Goal: Information Seeking & Learning: Learn about a topic

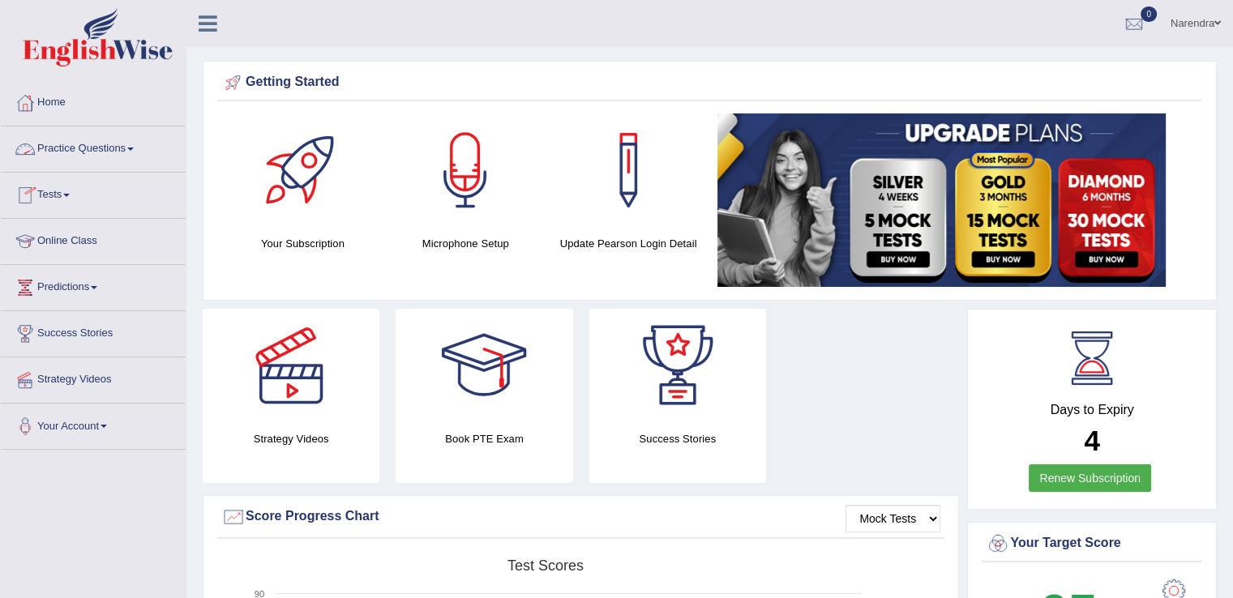
click at [123, 137] on link "Practice Questions" at bounding box center [93, 146] width 185 height 41
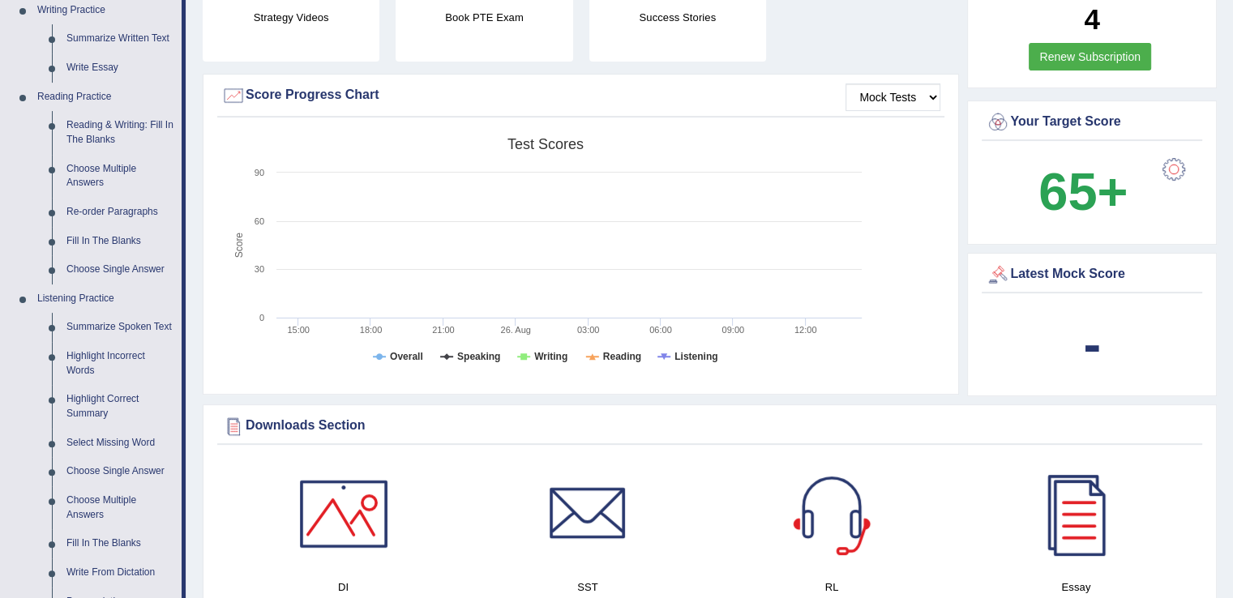
scroll to position [454, 0]
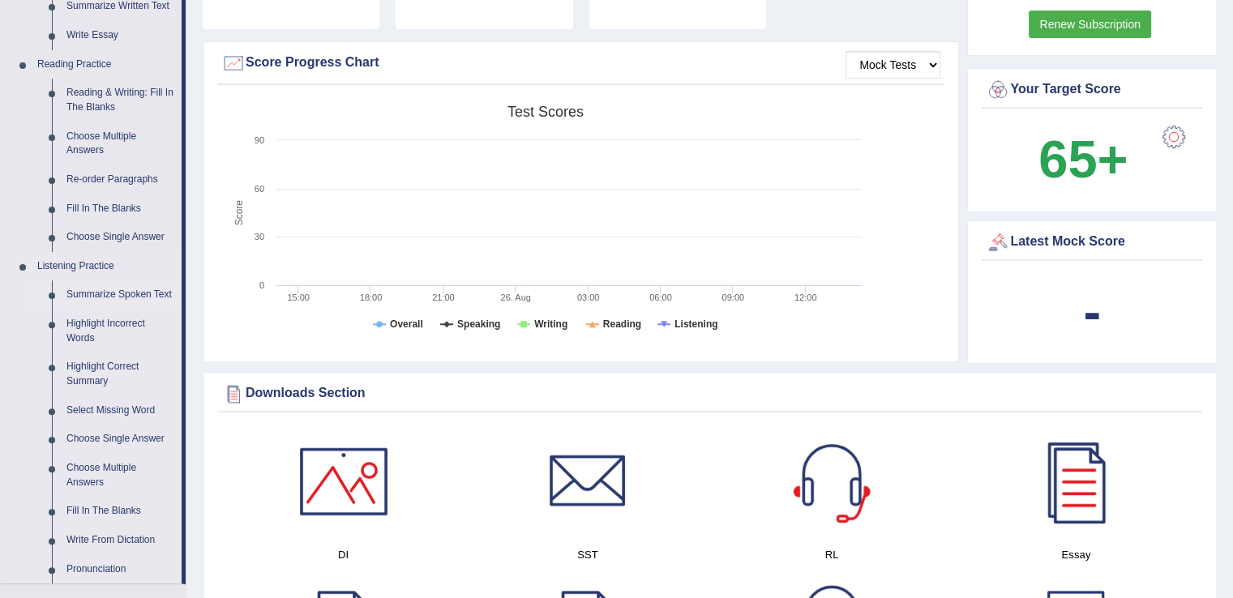
click at [133, 296] on link "Summarize Spoken Text" at bounding box center [120, 294] width 122 height 29
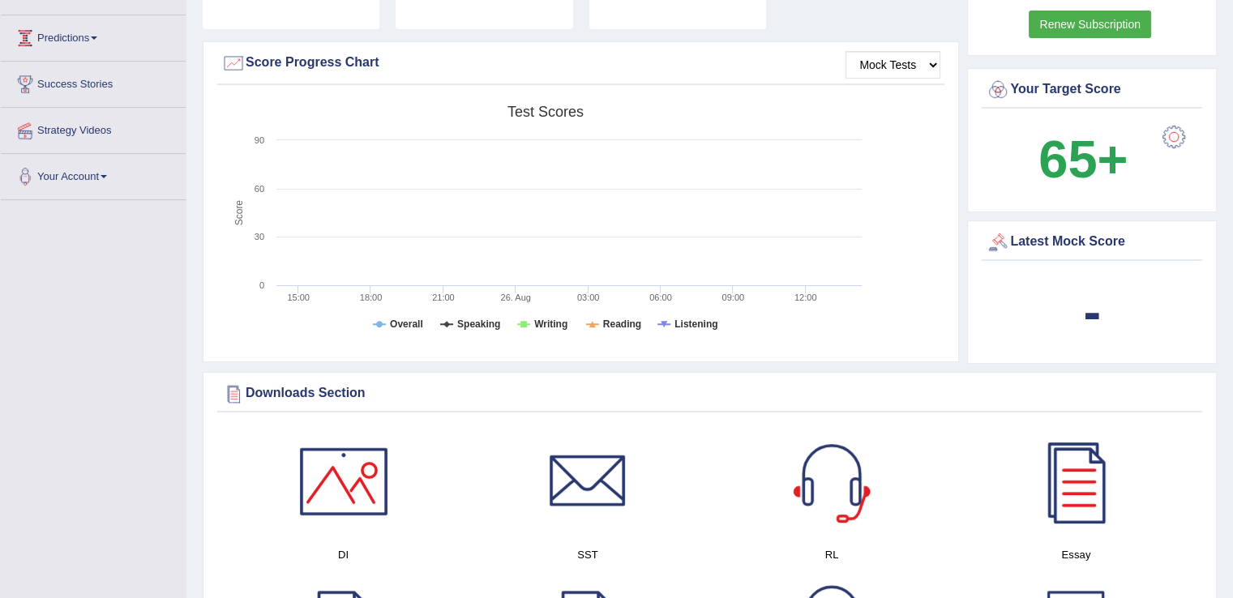
scroll to position [198, 0]
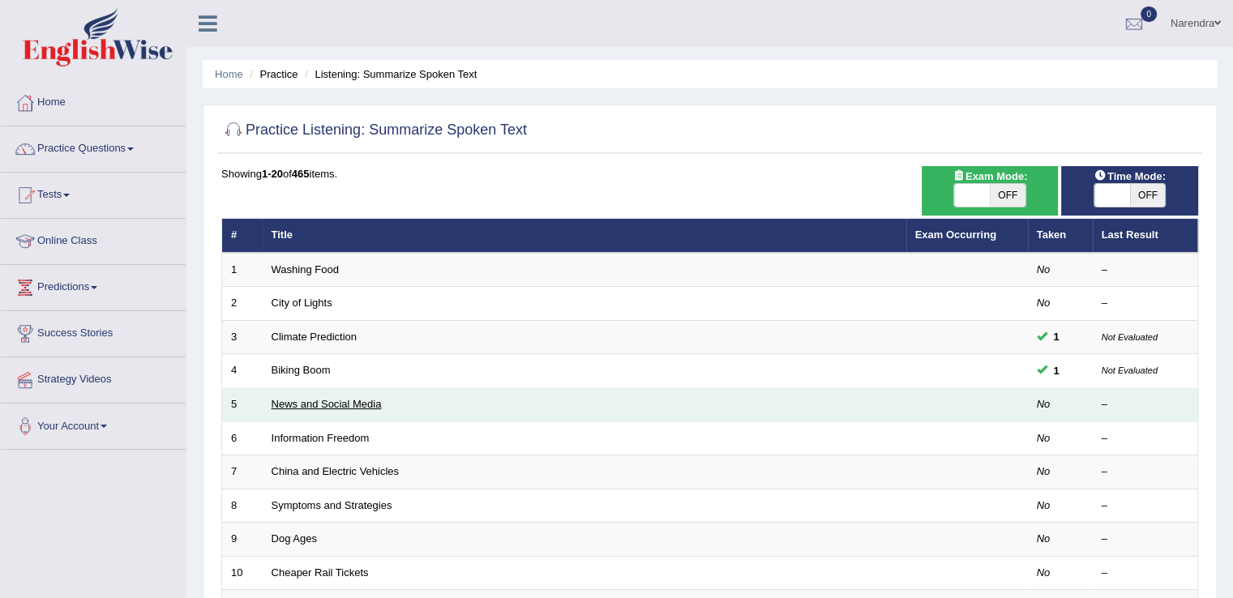
click at [340, 401] on link "News and Social Media" at bounding box center [327, 404] width 110 height 12
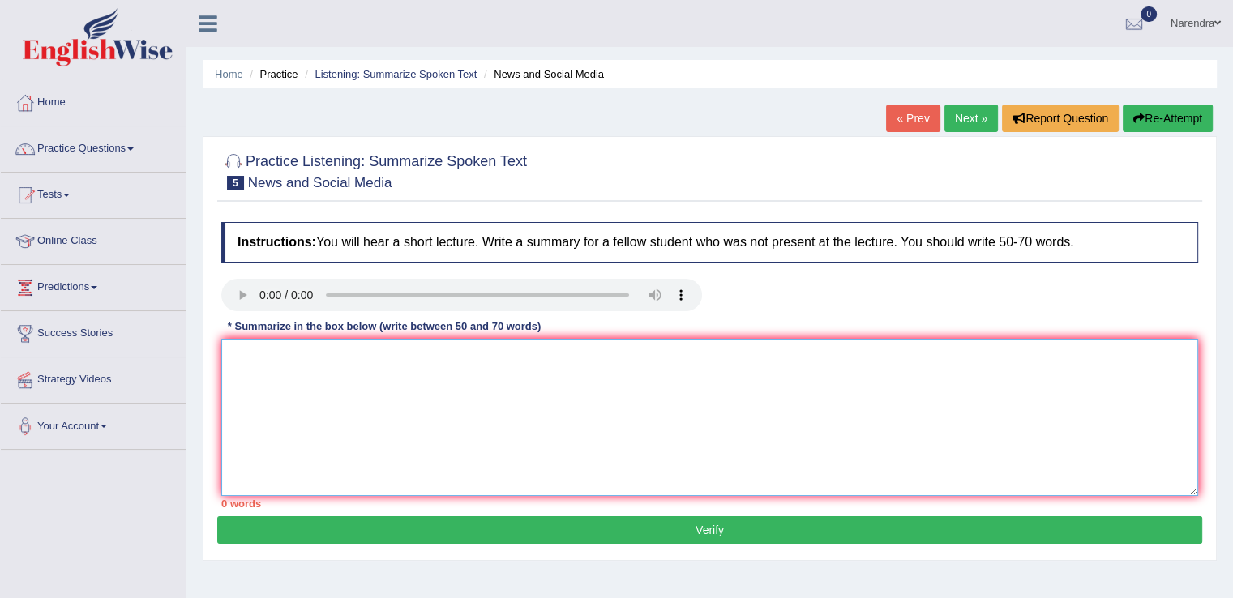
click at [391, 370] on textarea at bounding box center [709, 417] width 977 height 157
click at [739, 409] on textarea at bounding box center [709, 417] width 977 height 157
click at [459, 402] on textarea at bounding box center [709, 417] width 977 height 157
click at [455, 400] on textarea at bounding box center [709, 417] width 977 height 157
click at [586, 429] on textarea at bounding box center [709, 417] width 977 height 157
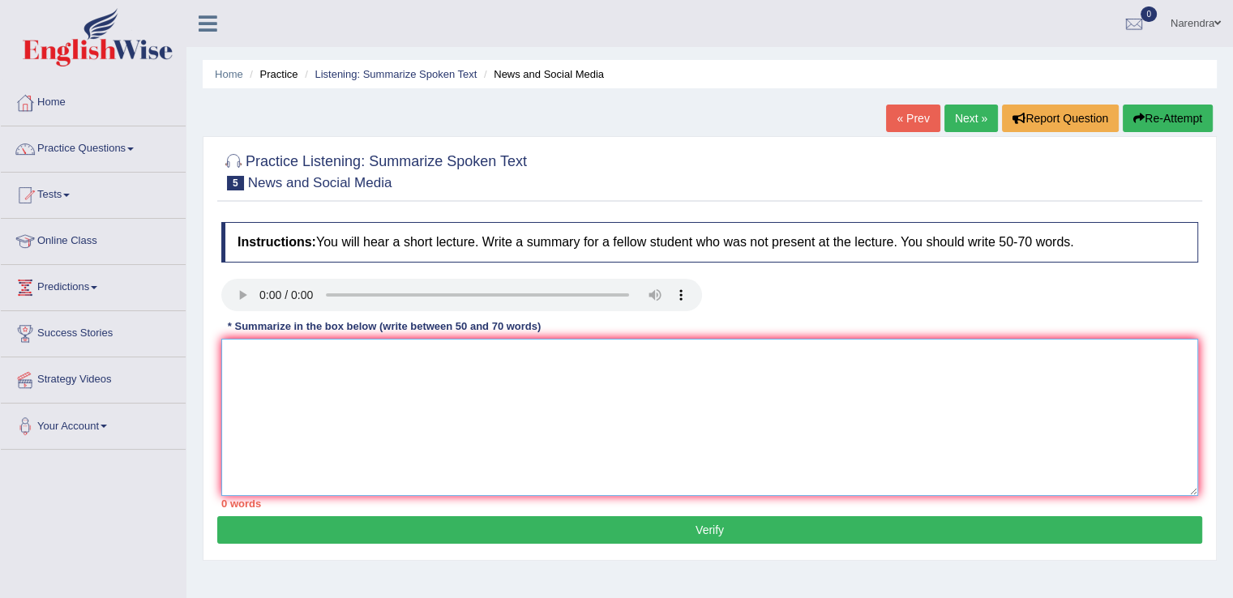
click at [567, 457] on textarea at bounding box center [709, 417] width 977 height 157
click at [601, 418] on textarea at bounding box center [709, 417] width 977 height 157
click at [333, 381] on textarea at bounding box center [709, 417] width 977 height 157
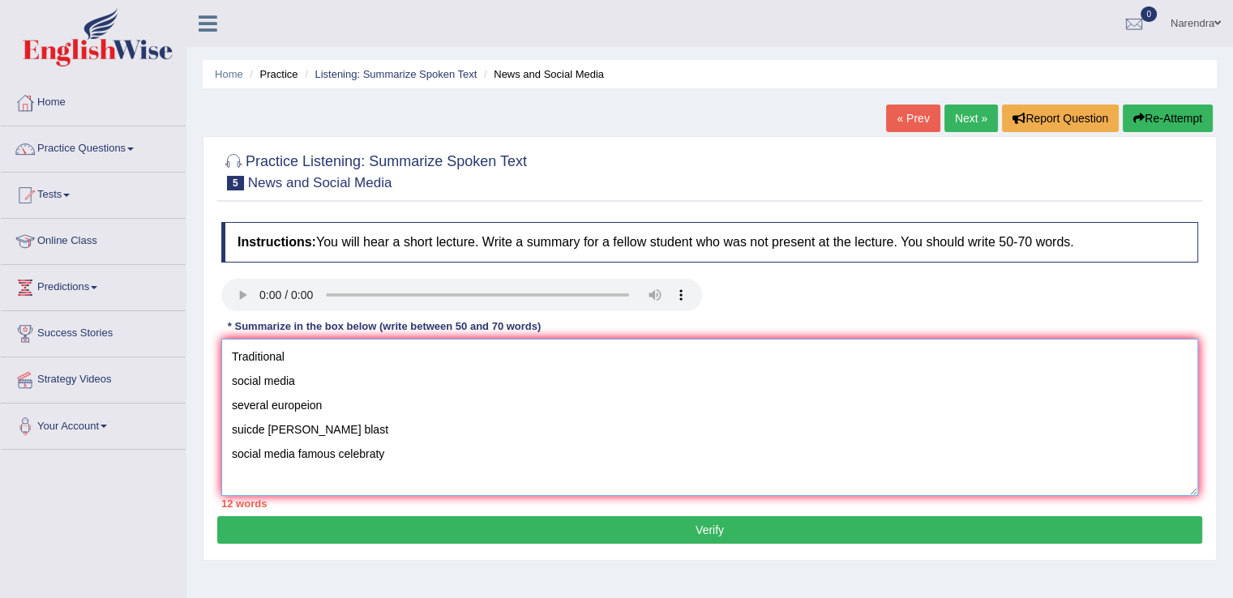
click at [473, 454] on textarea "Traditional social media several europeion suicde bob blast social media famous…" at bounding box center [709, 417] width 977 height 157
paste textarea "The speaker provided a comprehensive overview of [main topic], highlighting sev…"
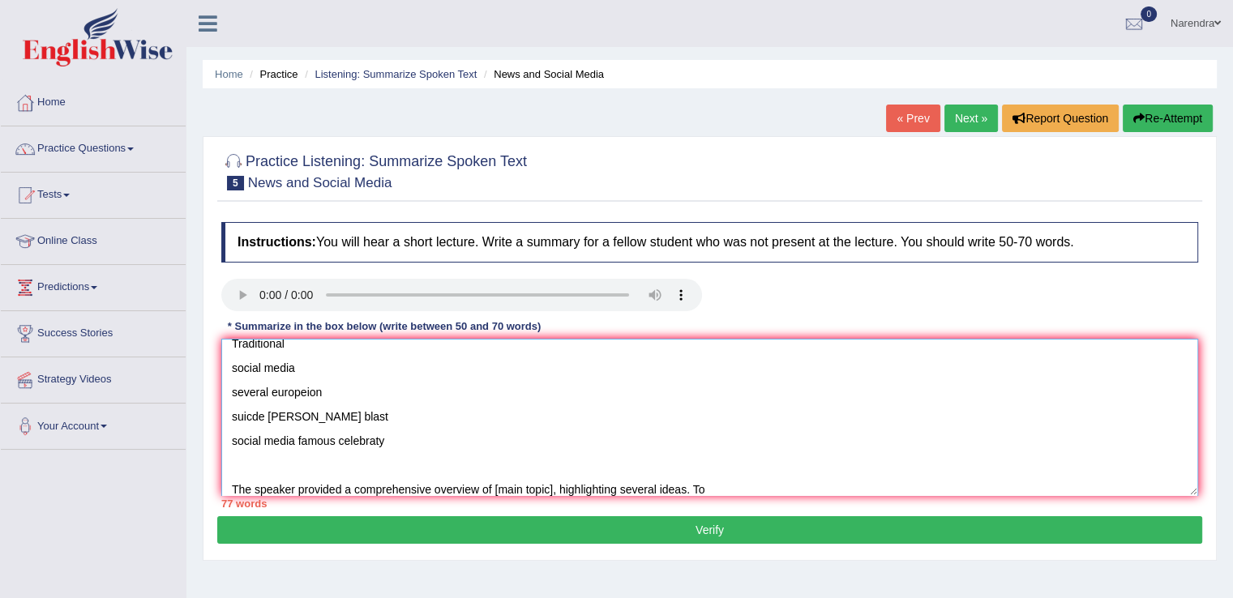
scroll to position [110, 0]
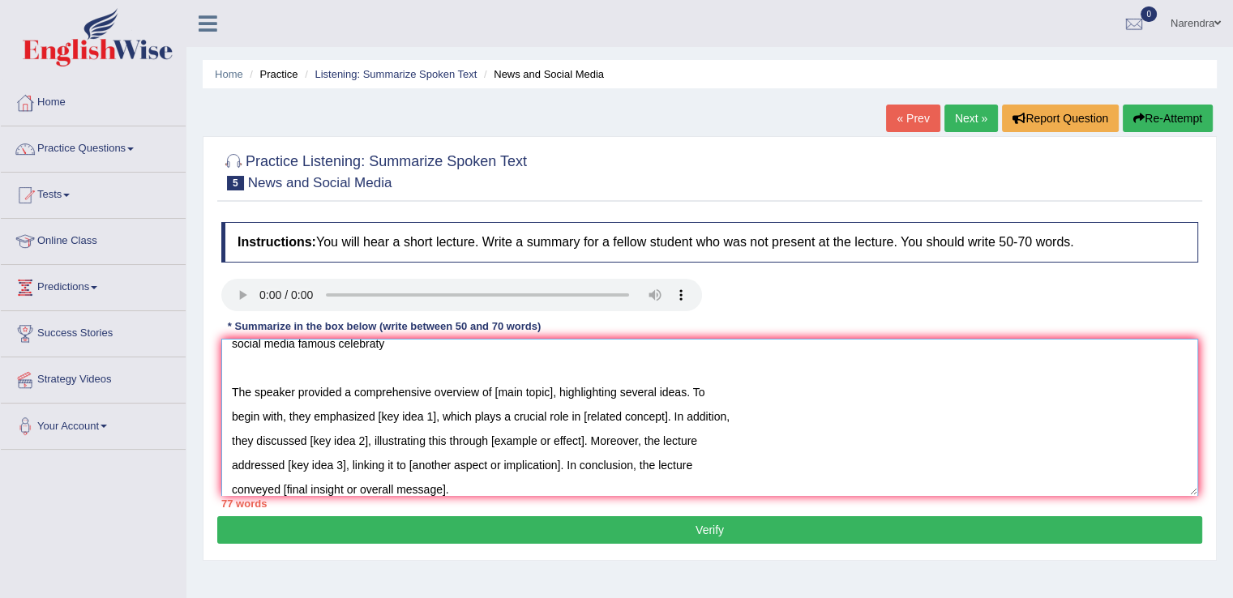
click at [491, 350] on textarea "Traditional social media several europeion suicde bob blast social media famous…" at bounding box center [709, 417] width 977 height 157
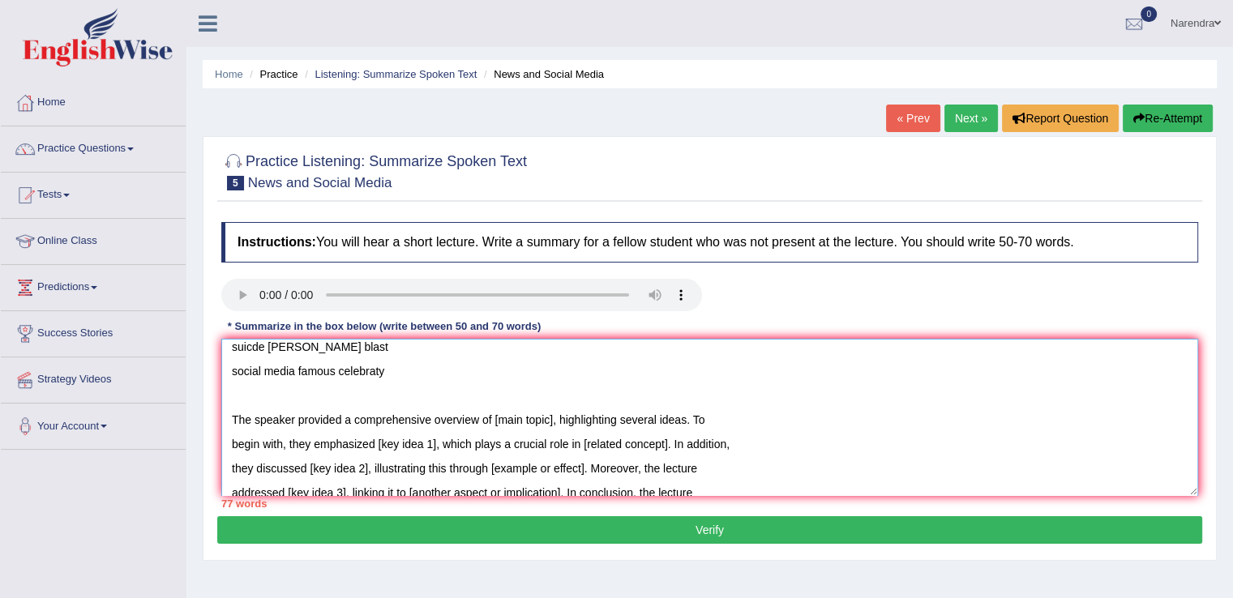
scroll to position [10, 0]
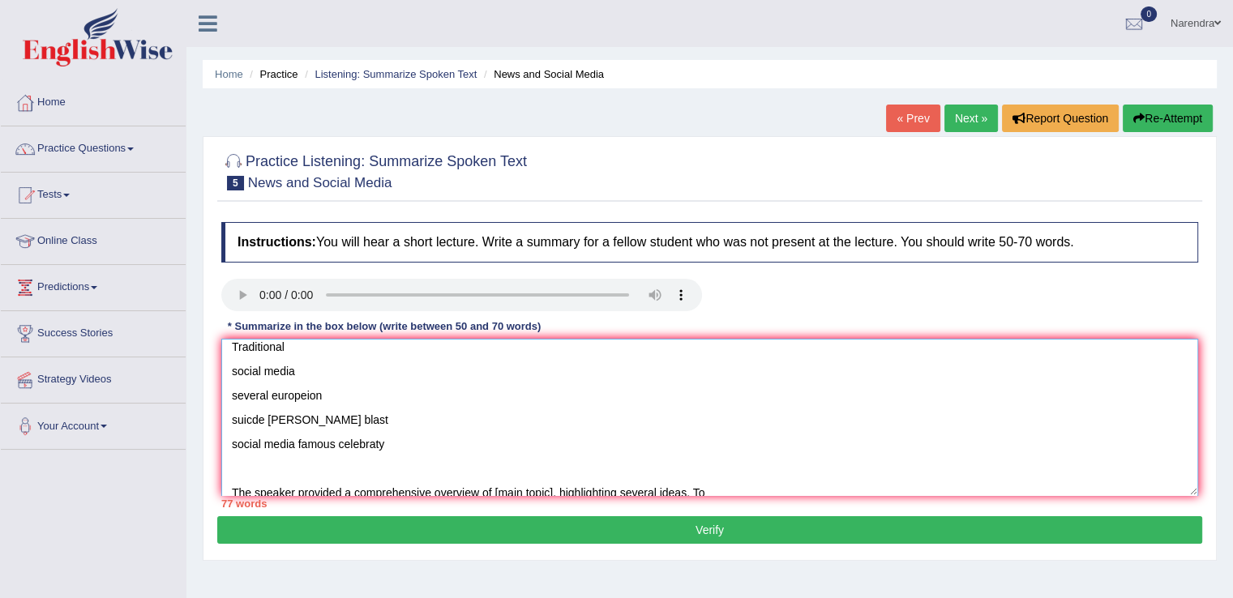
click at [353, 416] on textarea "Traditional social media several europeion suicde bob blast social media famous…" at bounding box center [709, 417] width 977 height 157
click at [398, 442] on textarea "Traditional social media several europeion suicde bob blast , manipulate photo …" at bounding box center [709, 417] width 977 height 157
type textarea "Traditional social media several europeion suicde bob blast , manipulate photo …"
click at [134, 148] on span at bounding box center [130, 149] width 6 height 3
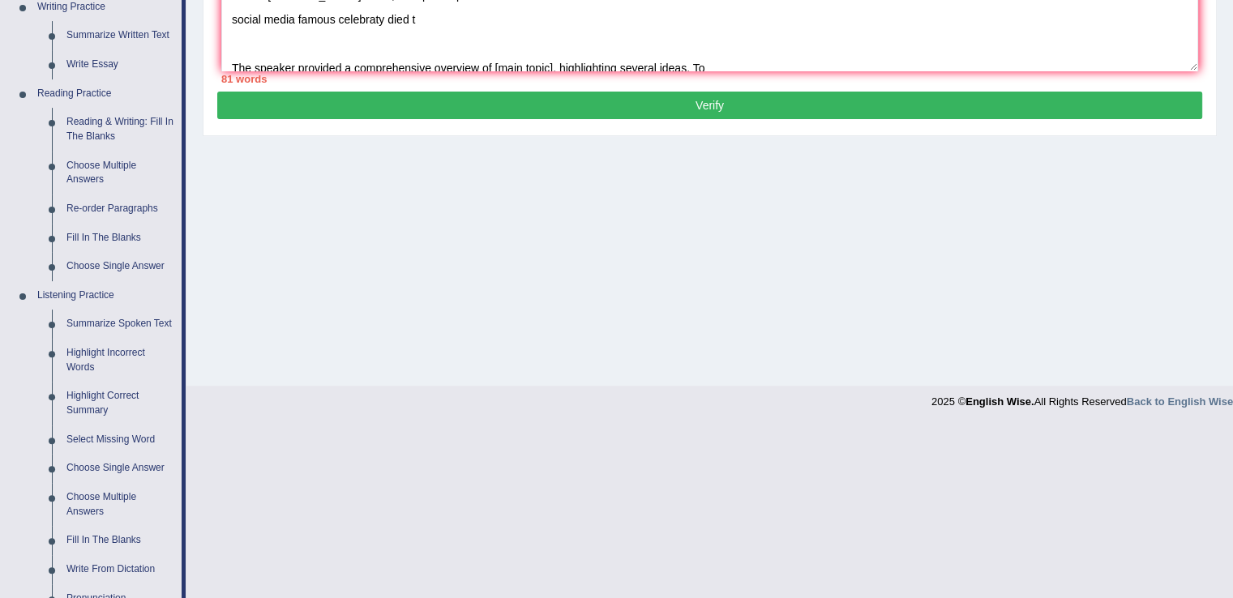
scroll to position [454, 0]
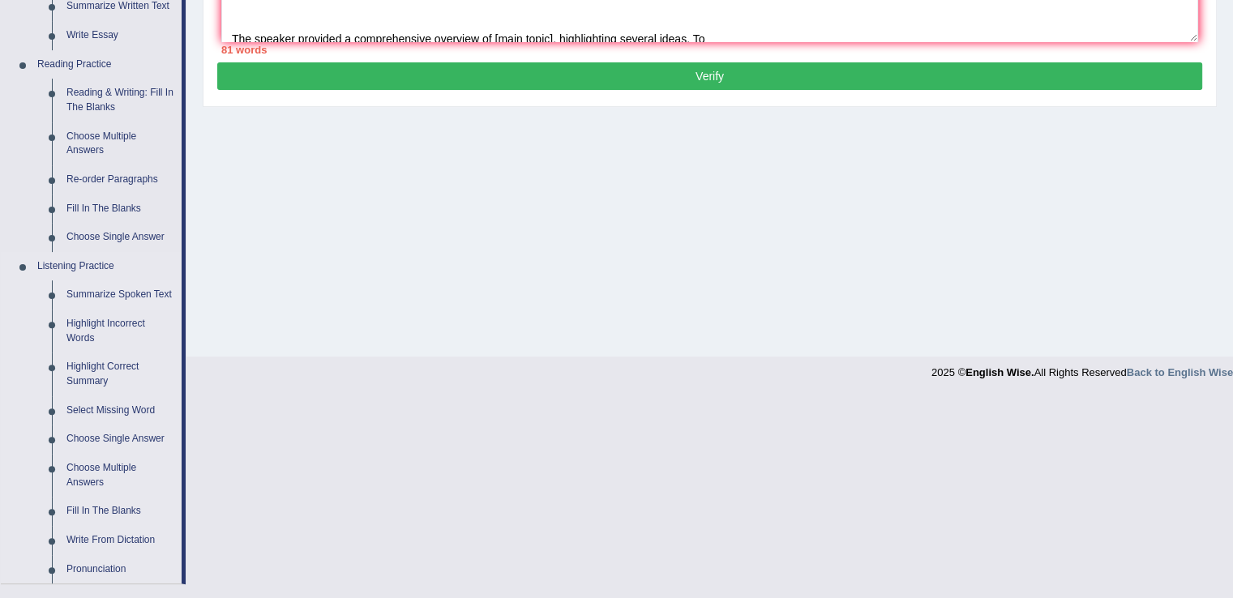
click at [135, 295] on link "Summarize Spoken Text" at bounding box center [120, 294] width 122 height 29
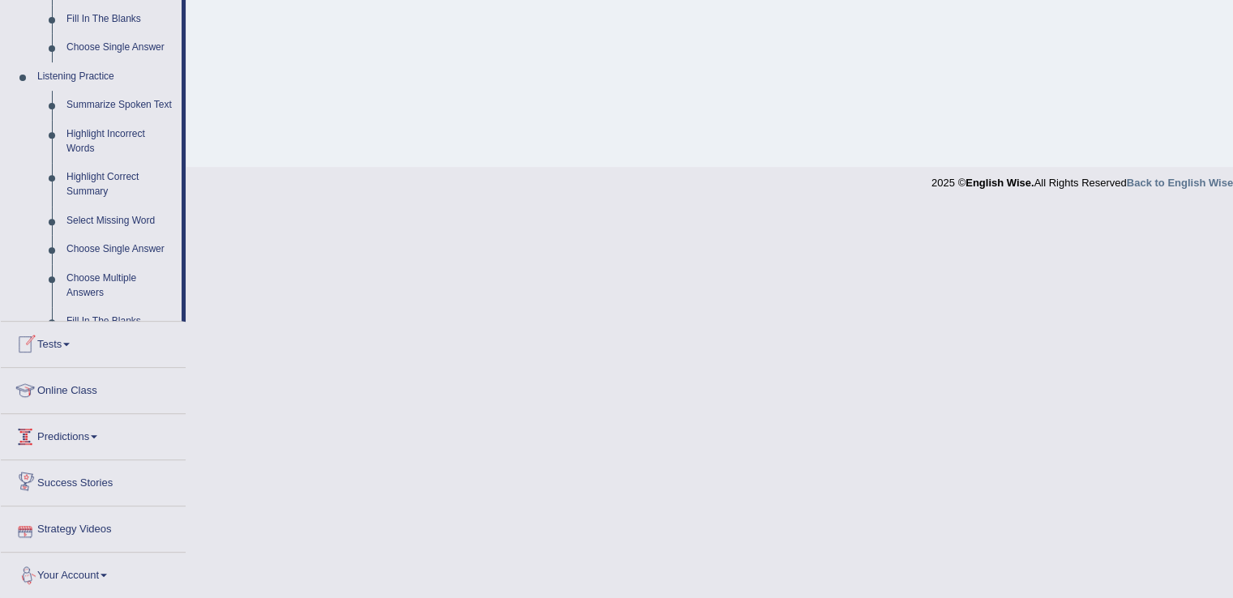
scroll to position [717, 0]
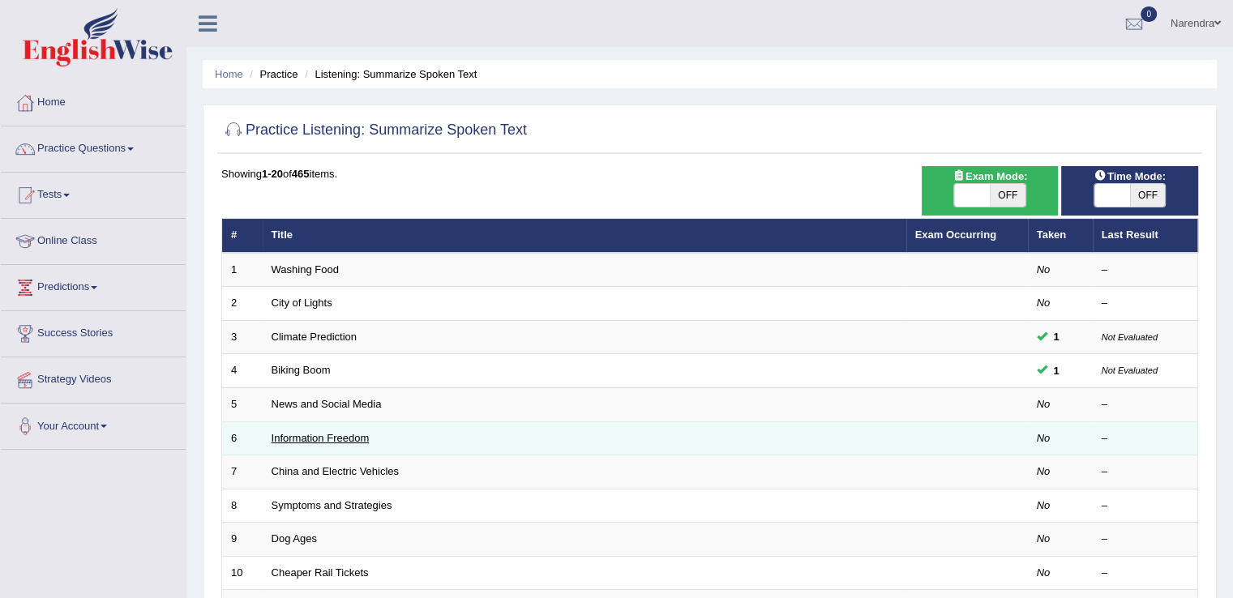
click at [332, 435] on link "Information Freedom" at bounding box center [321, 438] width 98 height 12
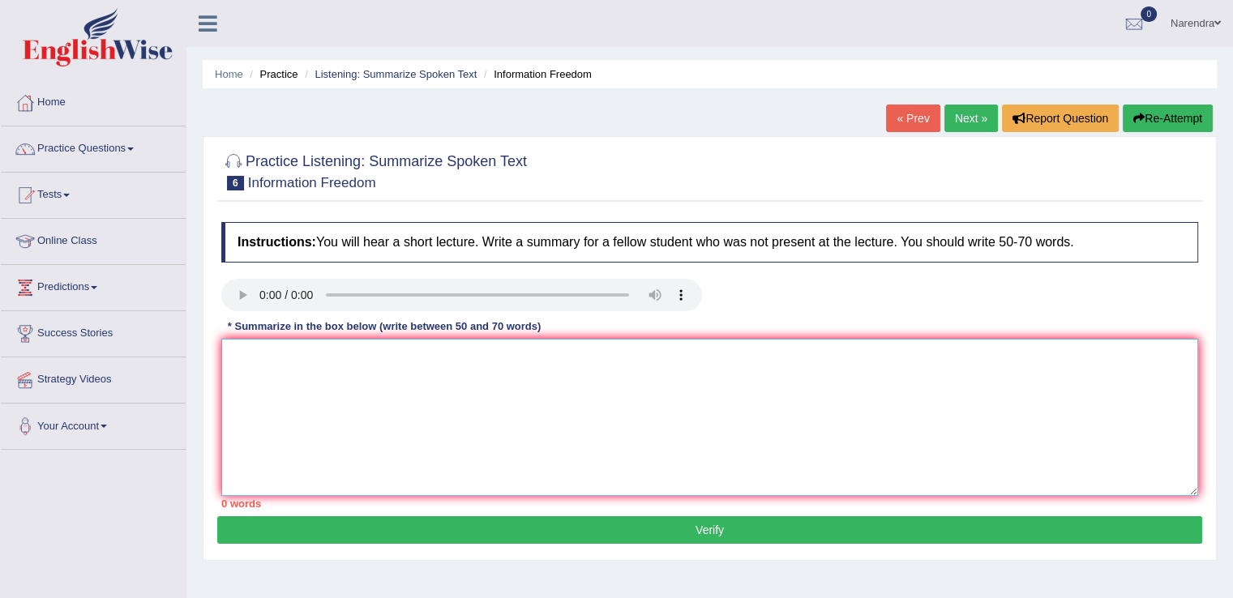
click at [496, 422] on textarea at bounding box center [709, 417] width 977 height 157
click at [104, 148] on link "Practice Questions" at bounding box center [93, 146] width 185 height 41
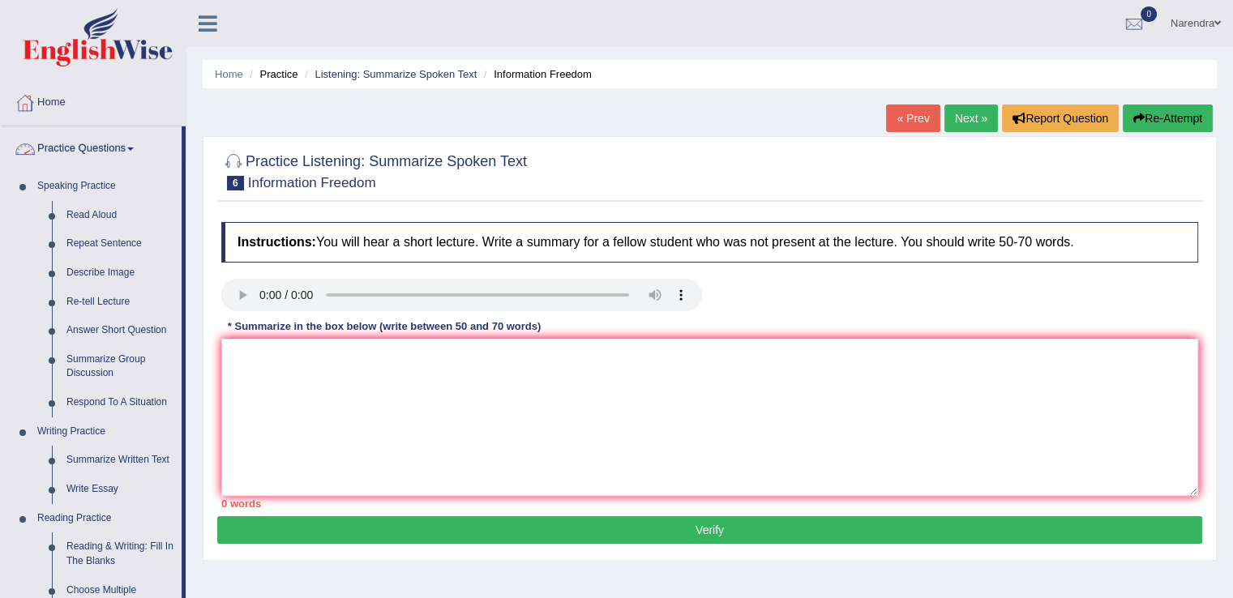
click at [137, 96] on link "Home" at bounding box center [93, 100] width 185 height 41
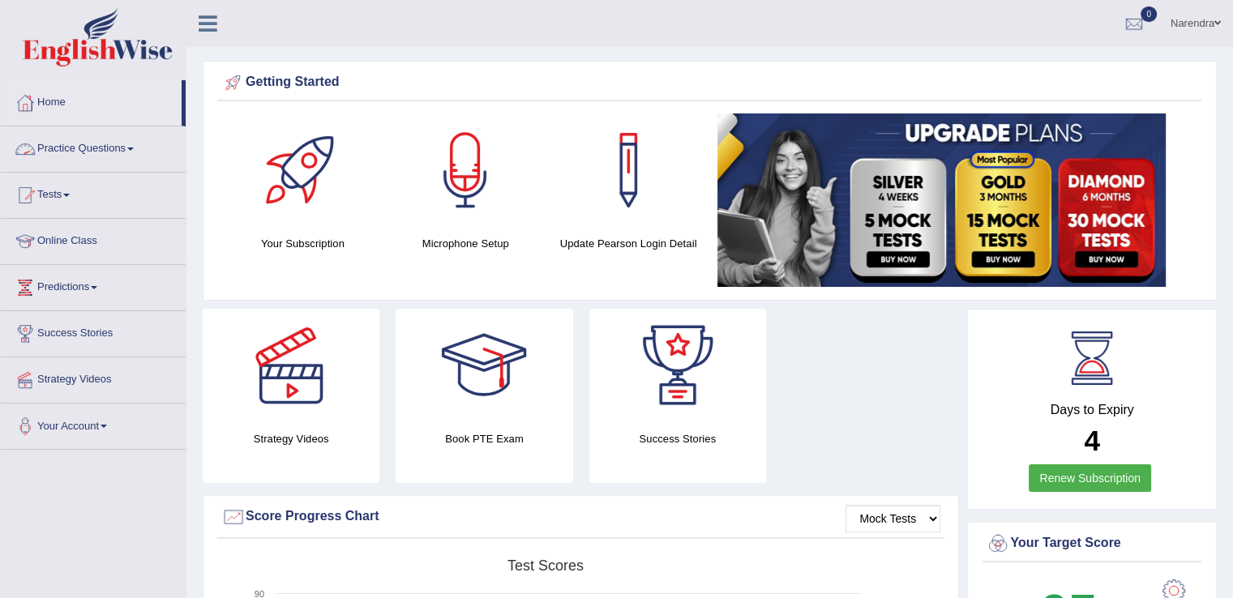
click at [87, 148] on link "Practice Questions" at bounding box center [93, 146] width 185 height 41
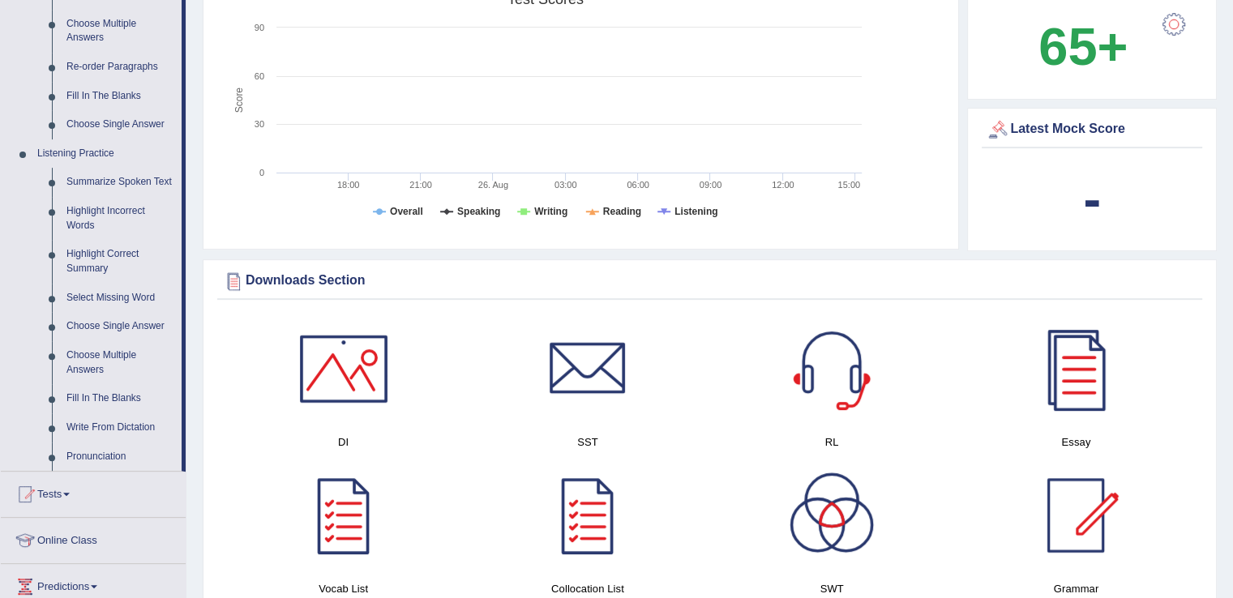
scroll to position [616, 0]
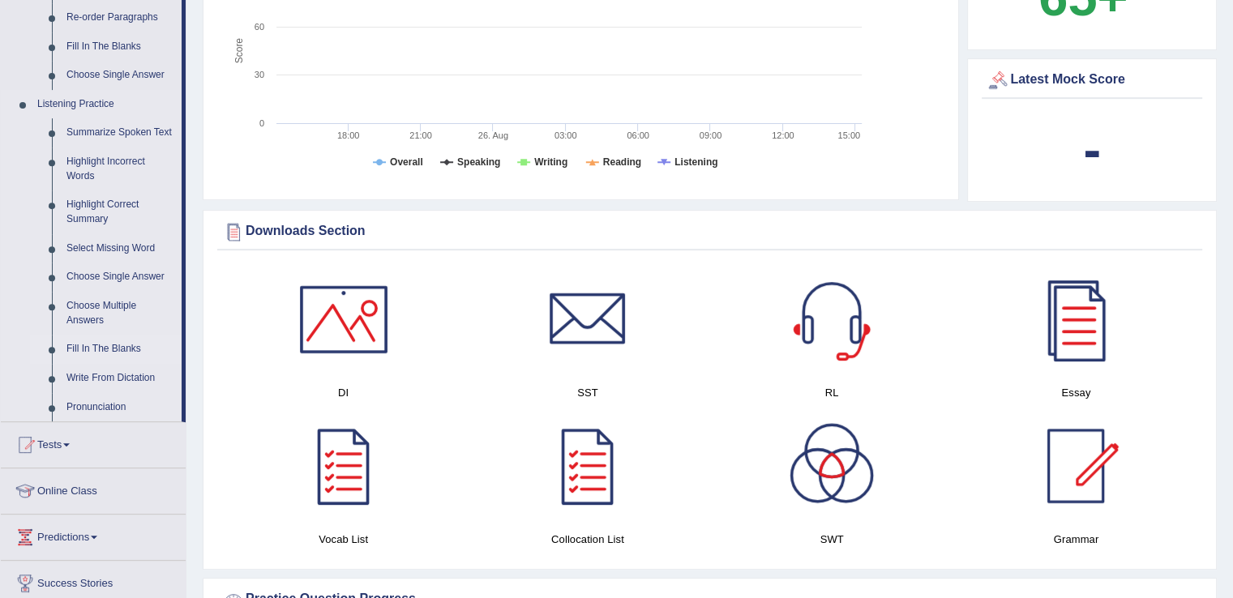
click at [101, 348] on link "Fill In The Blanks" at bounding box center [120, 349] width 122 height 29
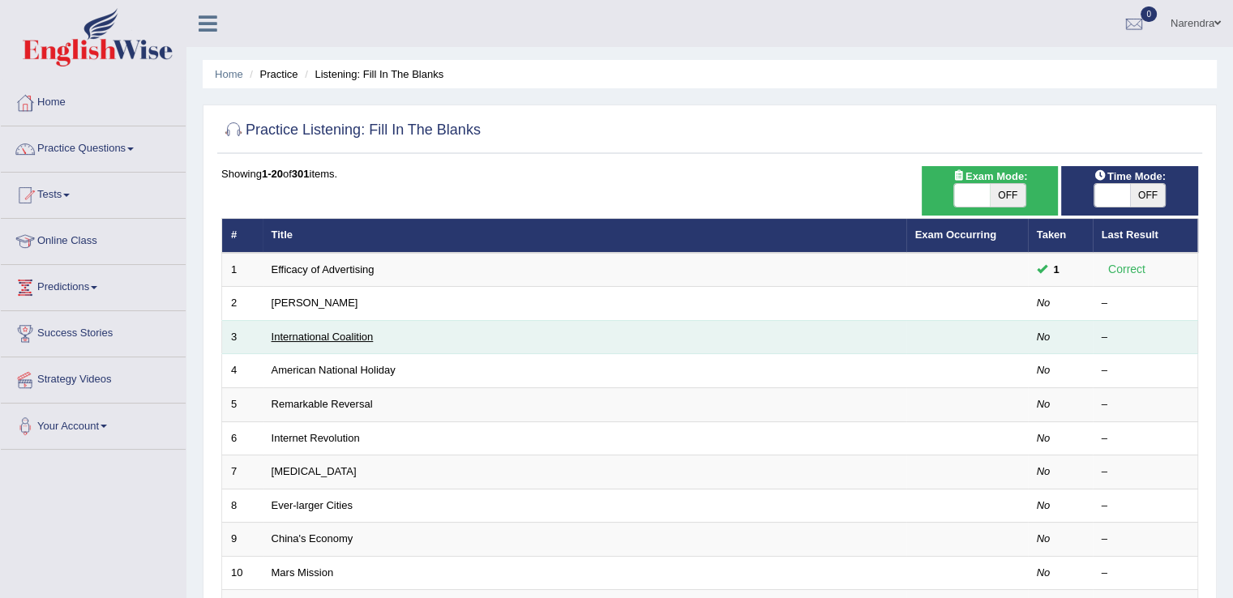
click at [311, 336] on link "International Coalition" at bounding box center [323, 337] width 102 height 12
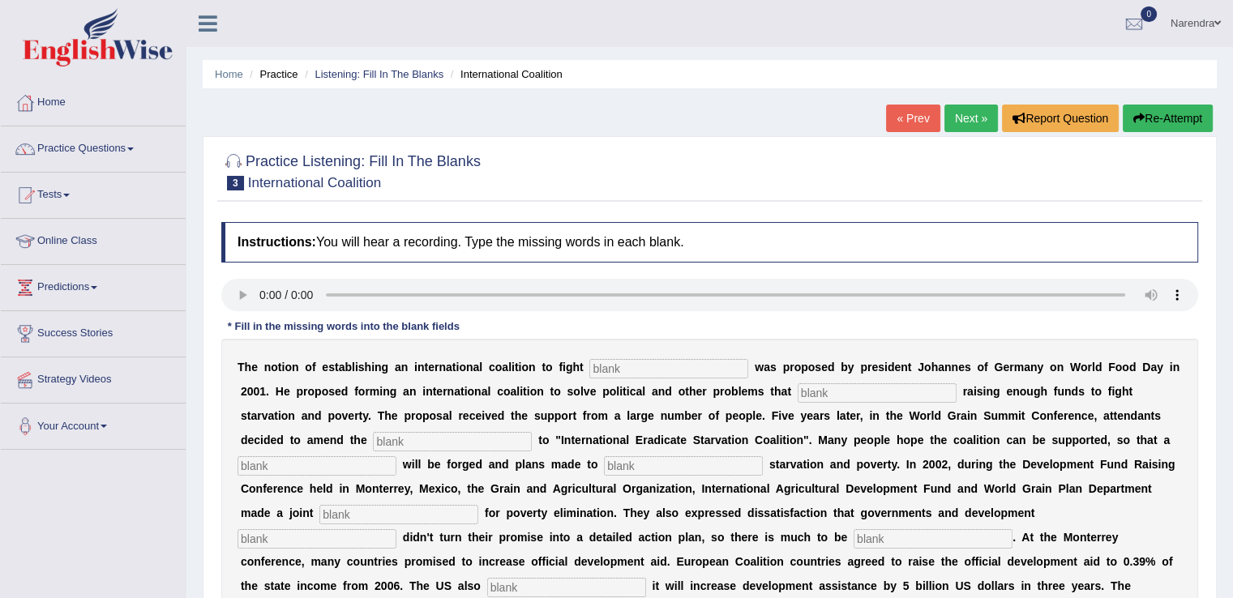
click at [693, 344] on div "T h e n o t i o n o f e s t a b l i s h i n g a n i n t e r n a t i o n a l c o…" at bounding box center [709, 501] width 977 height 324
click at [627, 369] on input "text" at bounding box center [668, 368] width 159 height 19
type input "service"
click at [839, 389] on input "text" at bounding box center [877, 392] width 159 height 19
type input "obstract"
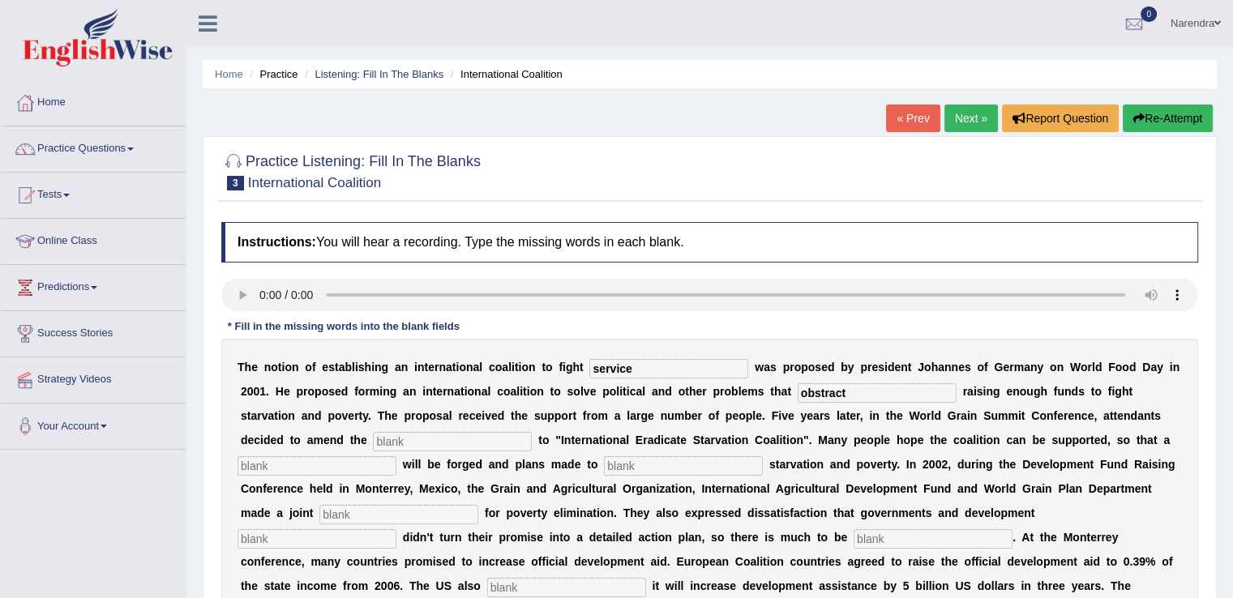
click at [438, 441] on input "text" at bounding box center [452, 441] width 159 height 19
type input "manifester"
click at [781, 155] on div at bounding box center [709, 170] width 977 height 49
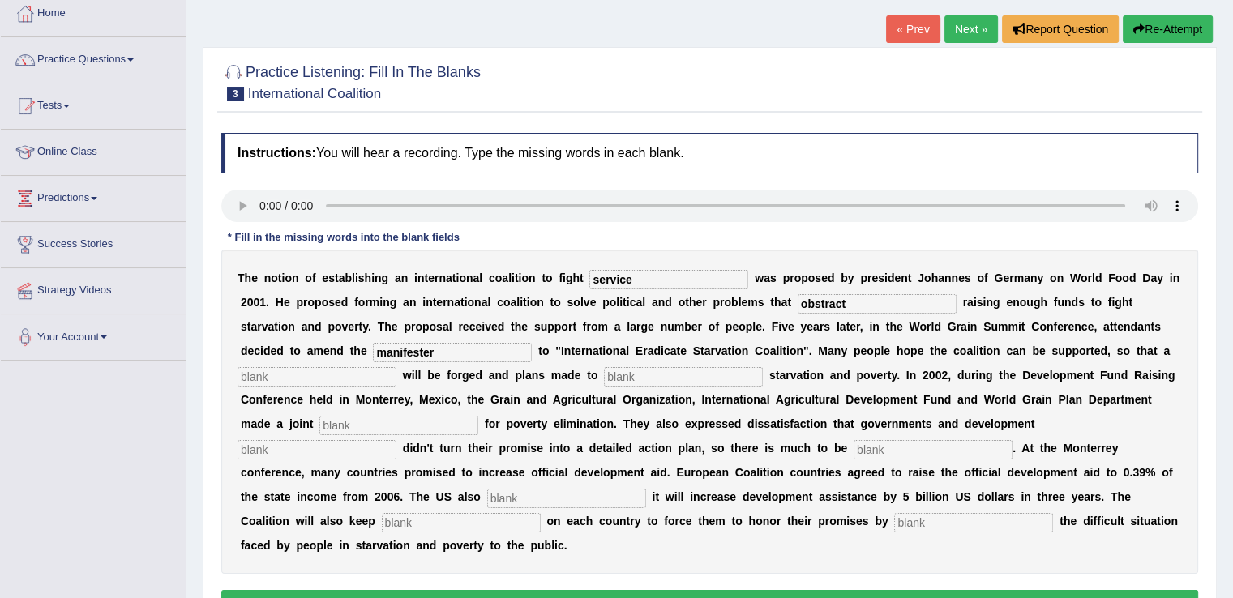
scroll to position [97, 0]
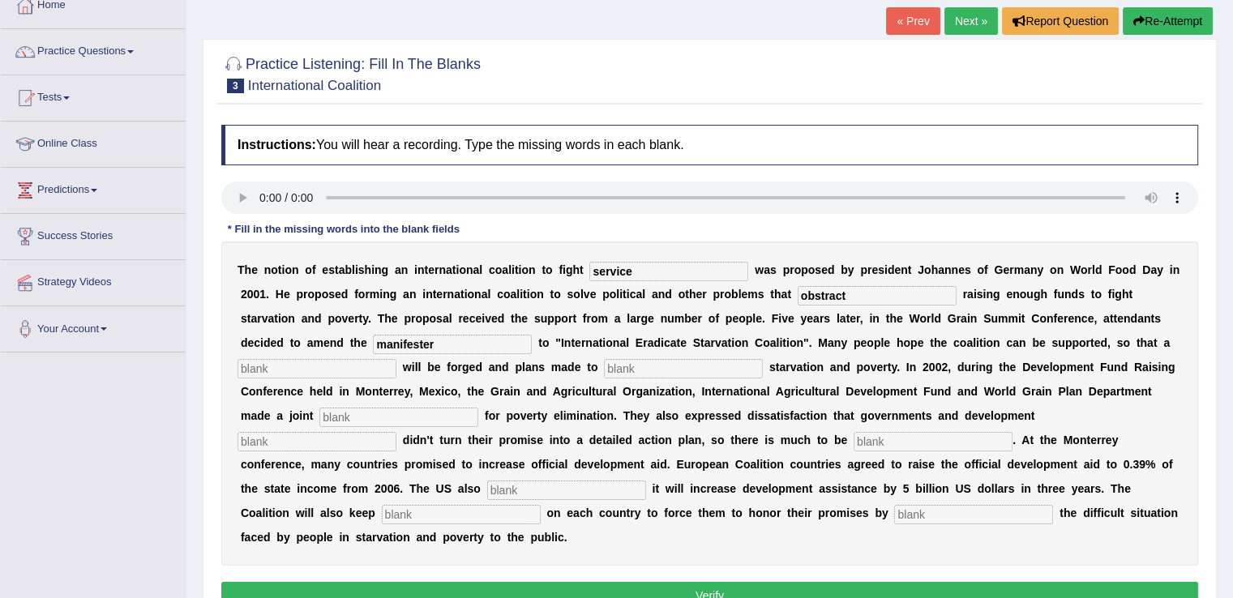
click at [291, 367] on input "text" at bounding box center [316, 368] width 159 height 19
type input "resolution"
click at [424, 416] on input "text" at bounding box center [398, 417] width 159 height 19
type input "appeal"
click at [323, 434] on input "text" at bounding box center [316, 441] width 159 height 19
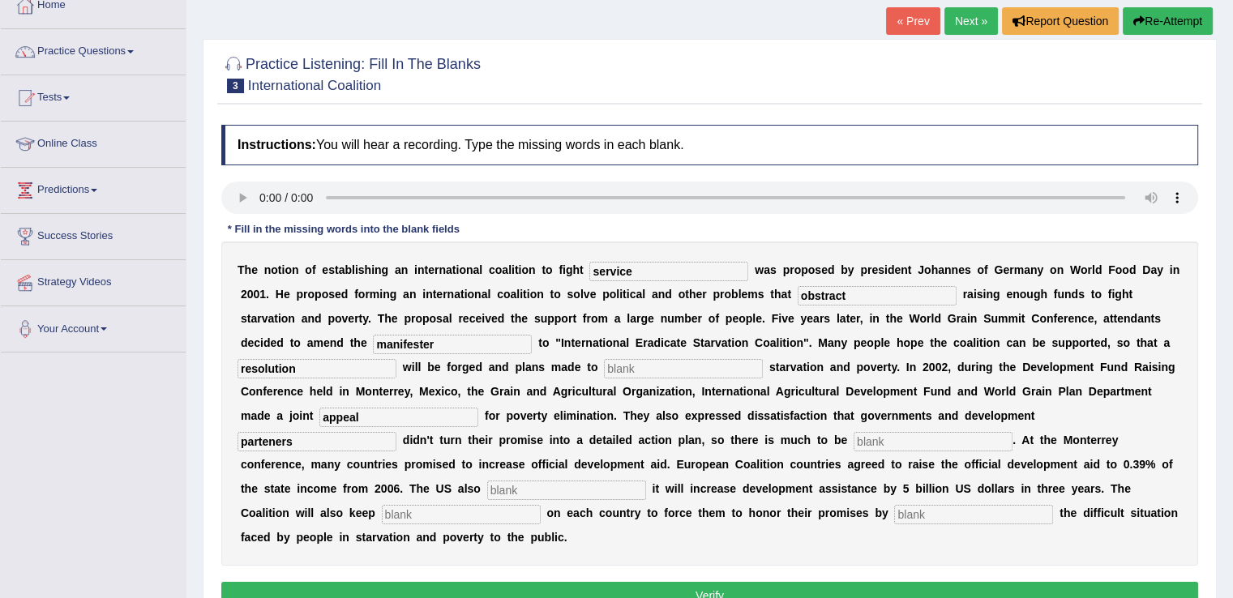
type input "parteners"
click at [921, 439] on input "text" at bounding box center [933, 441] width 159 height 19
type input "desired"
click at [557, 487] on input "text" at bounding box center [566, 490] width 159 height 19
type input "announce"
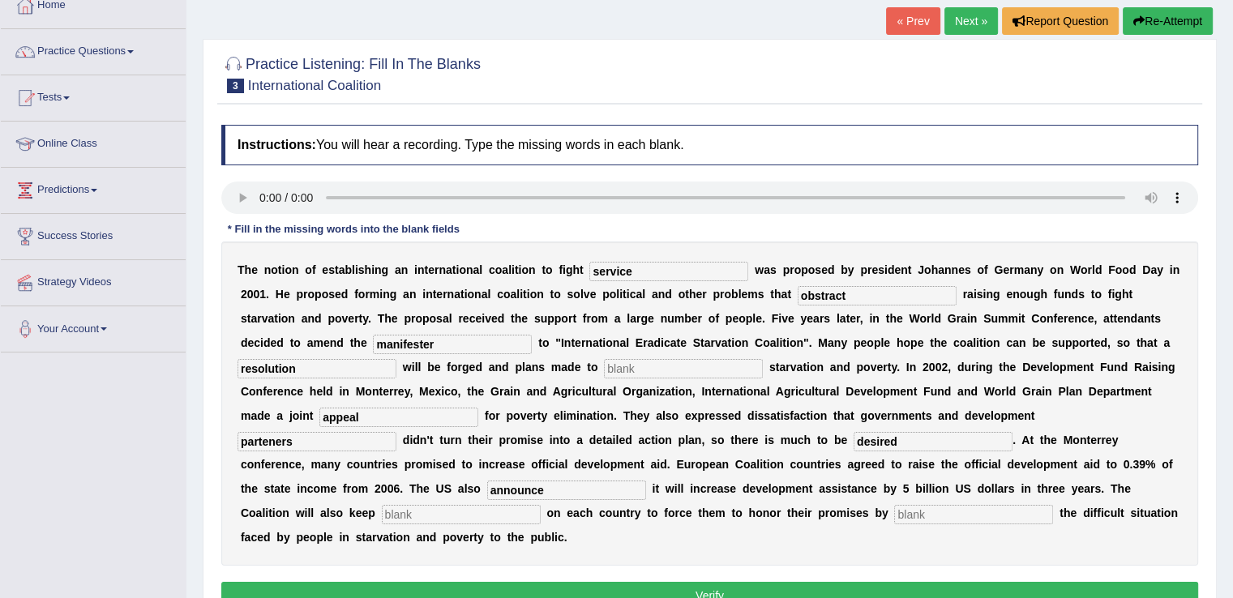
click at [460, 512] on input "text" at bounding box center [461, 514] width 159 height 19
type input "pressure"
click at [952, 513] on input "text" at bounding box center [973, 514] width 159 height 19
type input "exposing"
click at [871, 554] on div "T h e n o t i o n o f e s t a b l i s h i n g a n i n t e r n a t i o n a l c o…" at bounding box center [709, 404] width 977 height 324
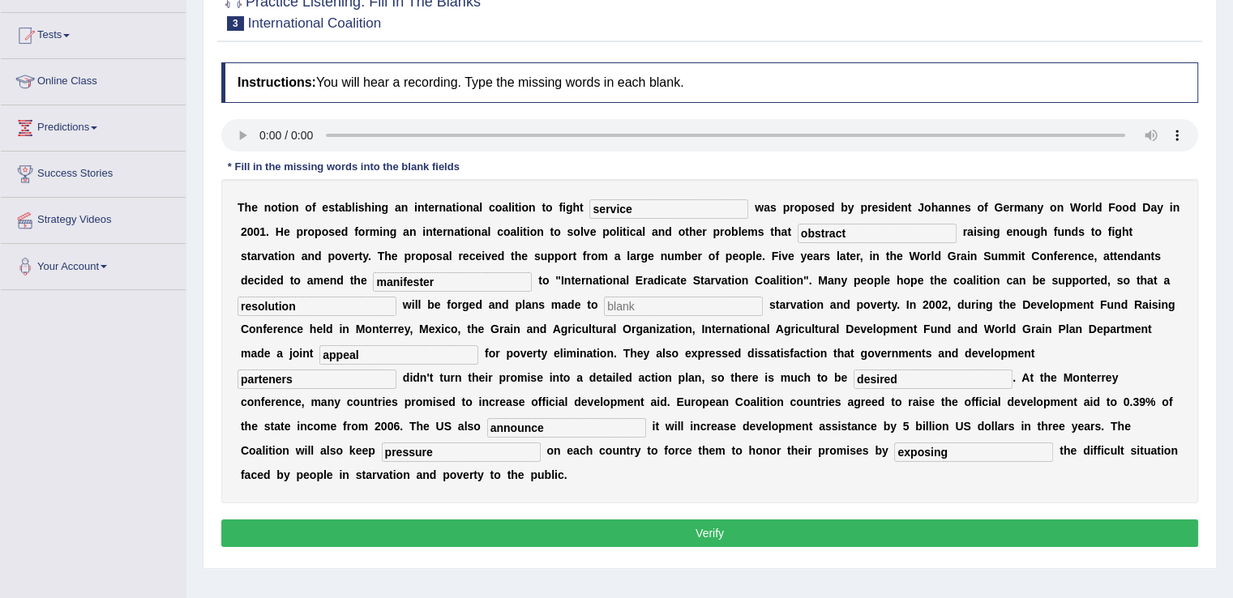
scroll to position [162, 0]
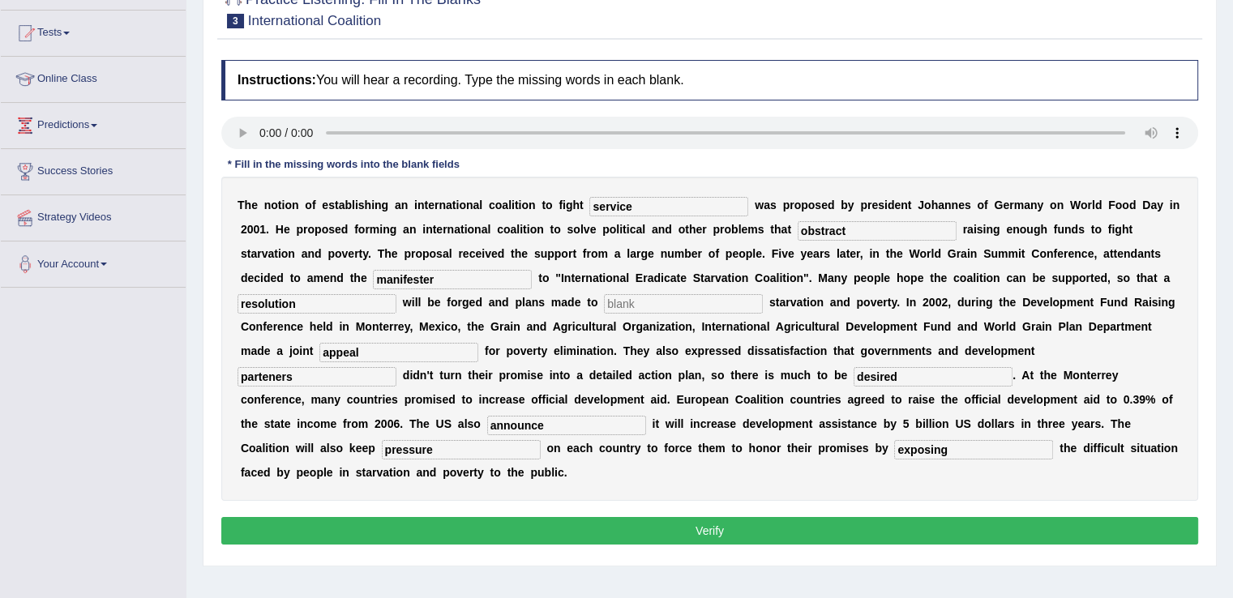
click at [790, 520] on button "Verify" at bounding box center [709, 531] width 977 height 28
click at [532, 520] on button "Verify" at bounding box center [709, 531] width 977 height 28
click at [162, 424] on div "Toggle navigation Home Practice Questions Speaking Practice Read Aloud Repeat S…" at bounding box center [616, 259] width 1233 height 843
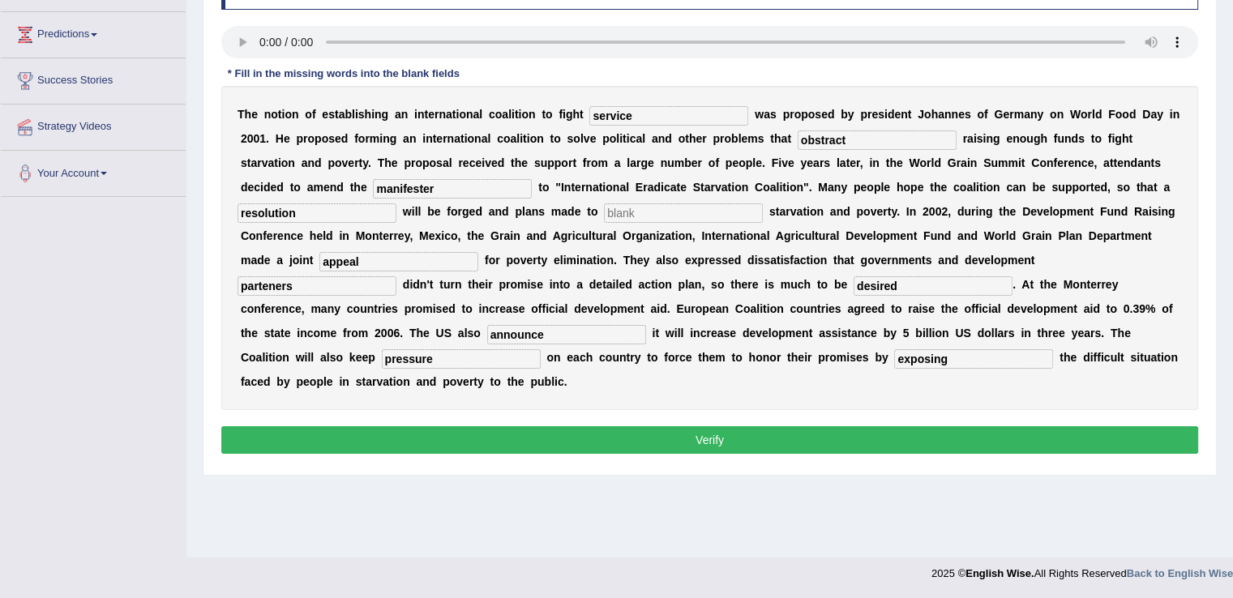
scroll to position [253, 0]
click at [418, 426] on button "Verify" at bounding box center [709, 440] width 977 height 28
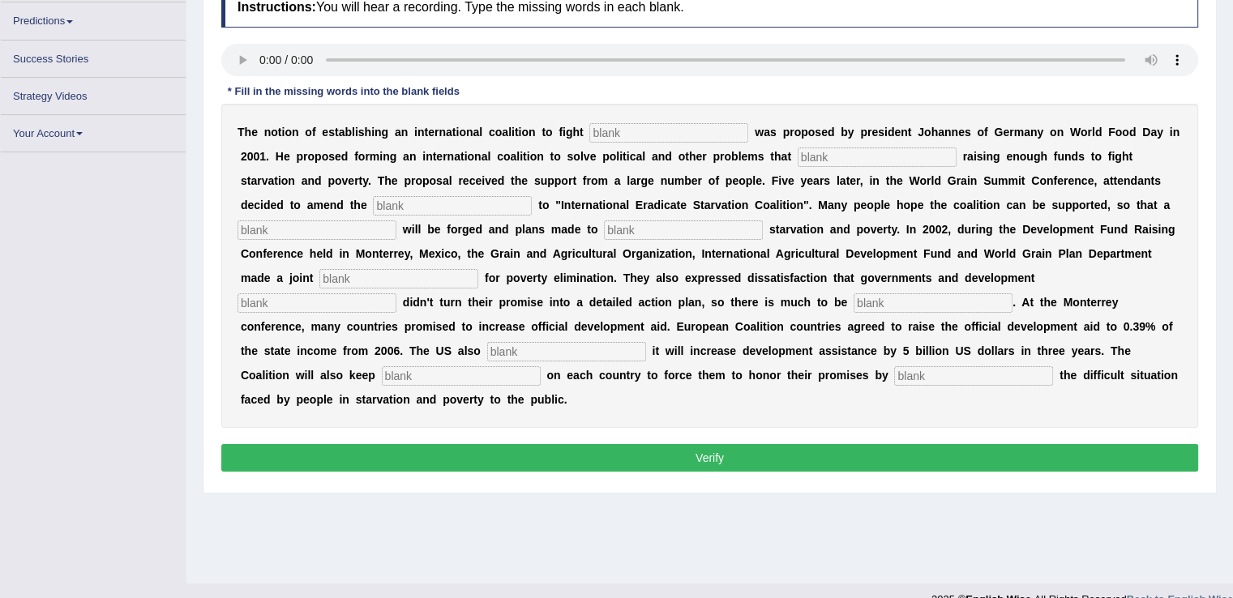
scroll to position [253, 0]
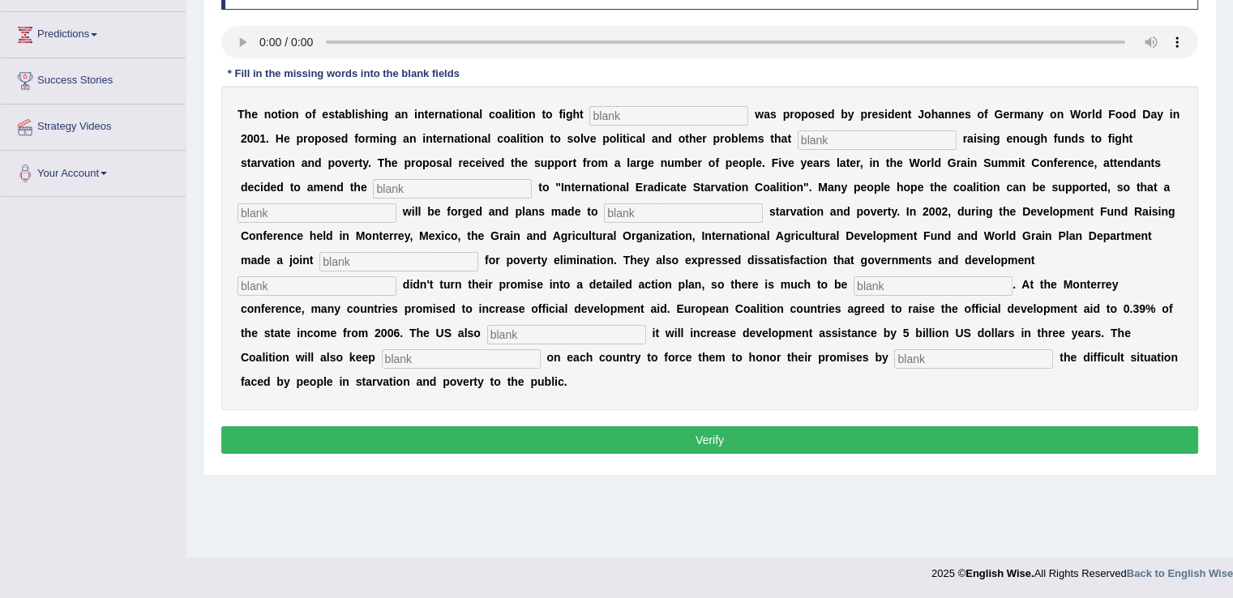
click at [704, 442] on button "Verify" at bounding box center [709, 440] width 977 height 28
click at [626, 111] on input "text" at bounding box center [668, 115] width 159 height 19
type input "service"
click at [830, 139] on input "text" at bounding box center [877, 140] width 159 height 19
type input "obstract"
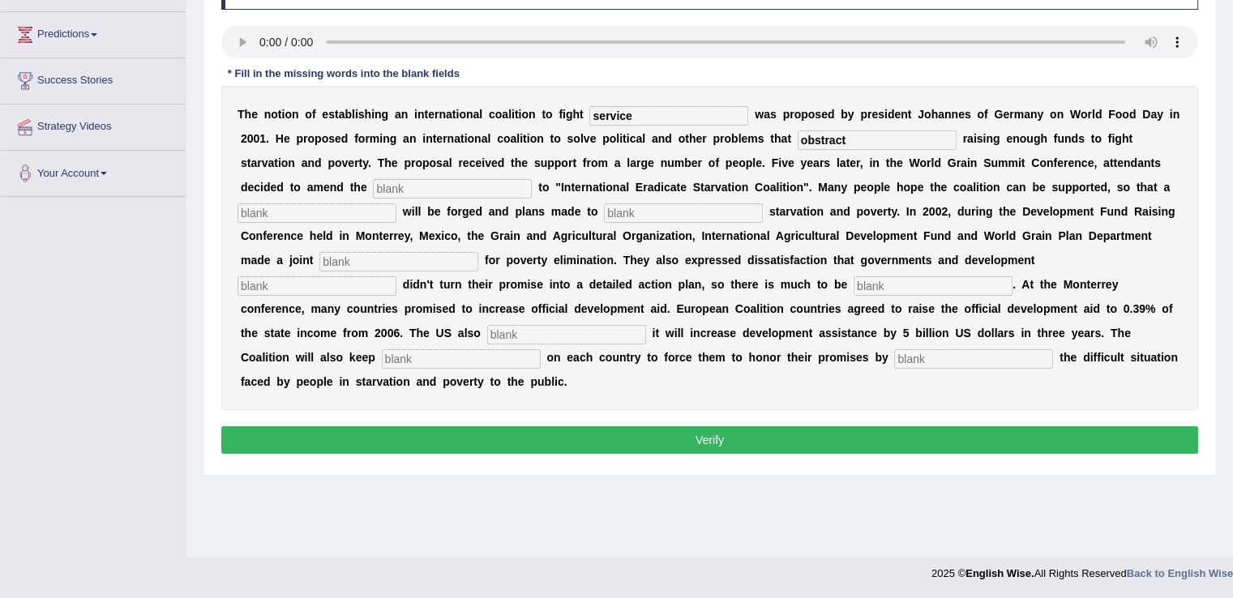
click at [412, 187] on input "text" at bounding box center [452, 188] width 159 height 19
type input "manifester"
click at [356, 207] on input "text" at bounding box center [316, 212] width 159 height 19
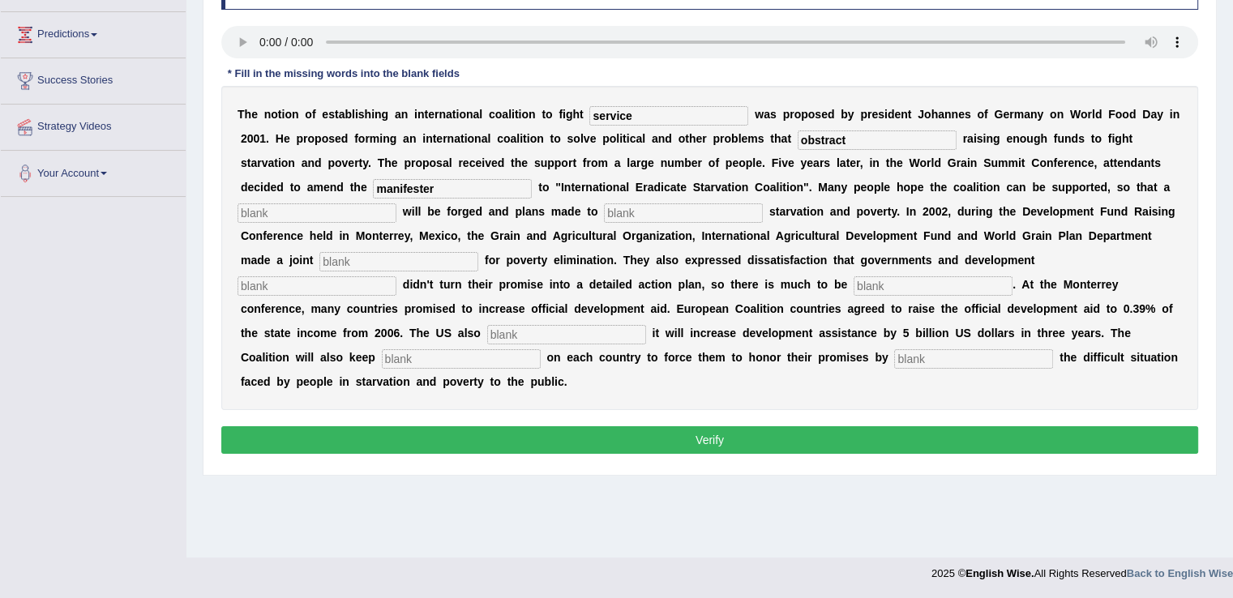
click at [363, 512] on div "Home Practice Listening: Fill In The Blanks International Coalition « Prev Next…" at bounding box center [709, 152] width 1046 height 811
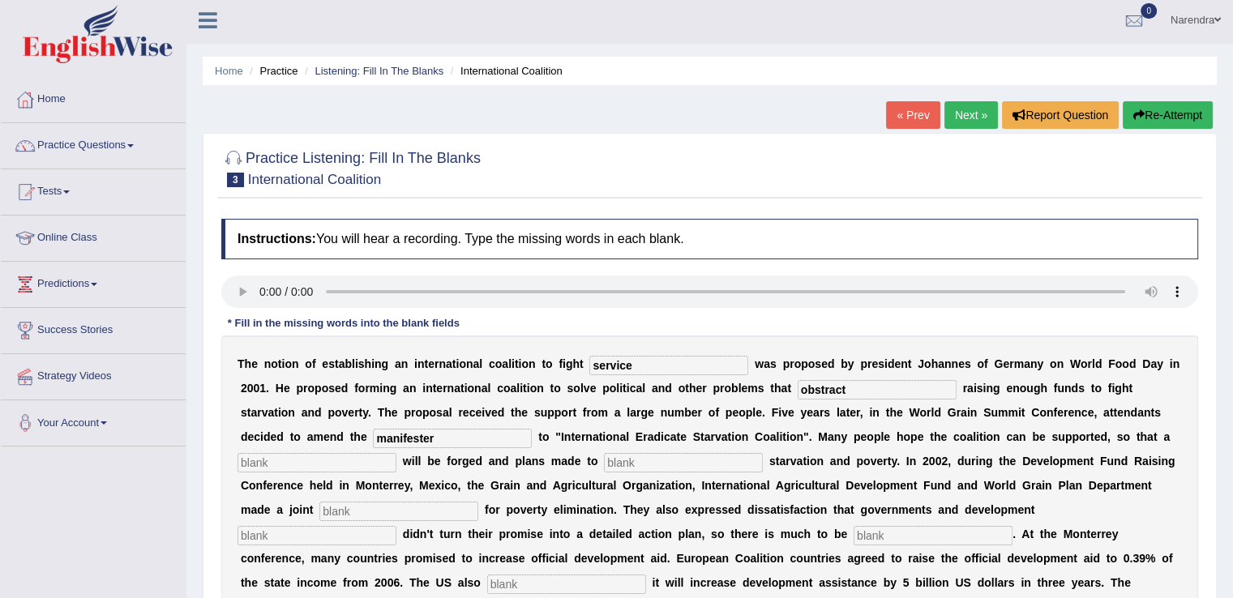
scroll to position [0, 0]
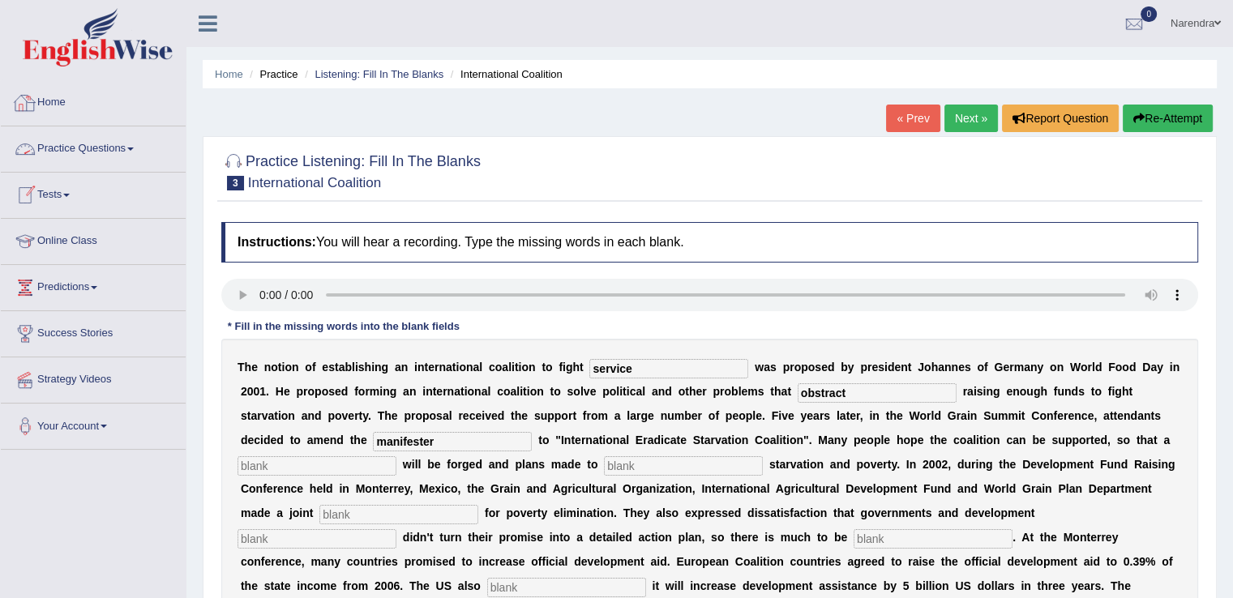
click at [94, 141] on link "Practice Questions" at bounding box center [93, 146] width 185 height 41
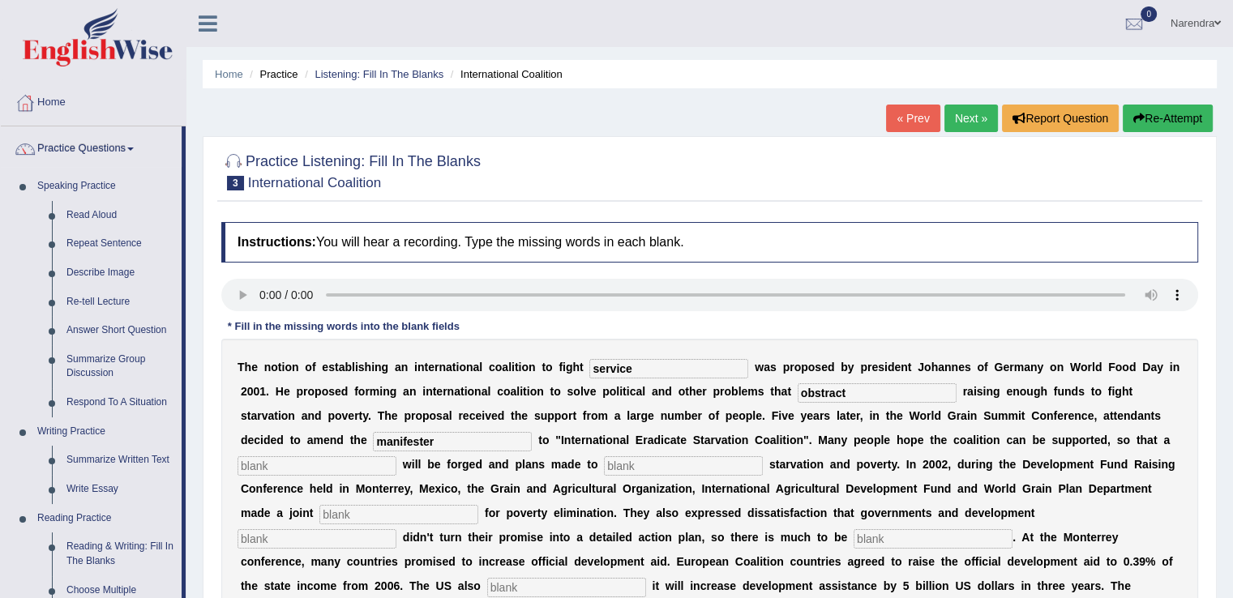
click at [350, 11] on div "Narendra Toggle navigation Username: REDDY121 Access Type: Online Subscription:…" at bounding box center [709, 23] width 1046 height 47
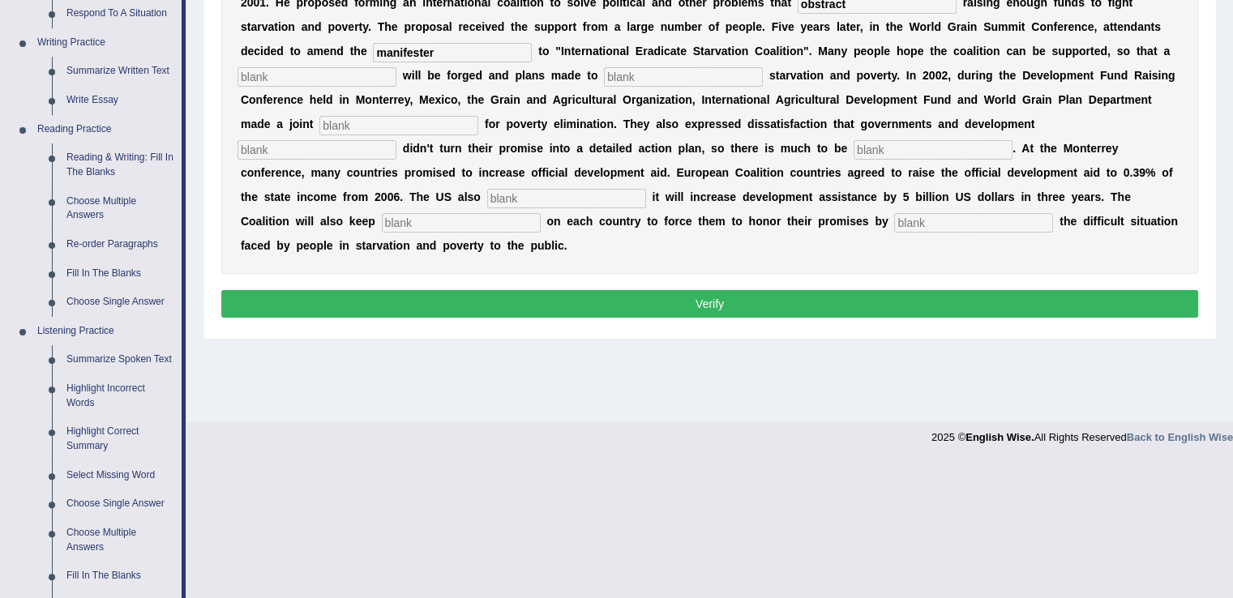
scroll to position [421, 0]
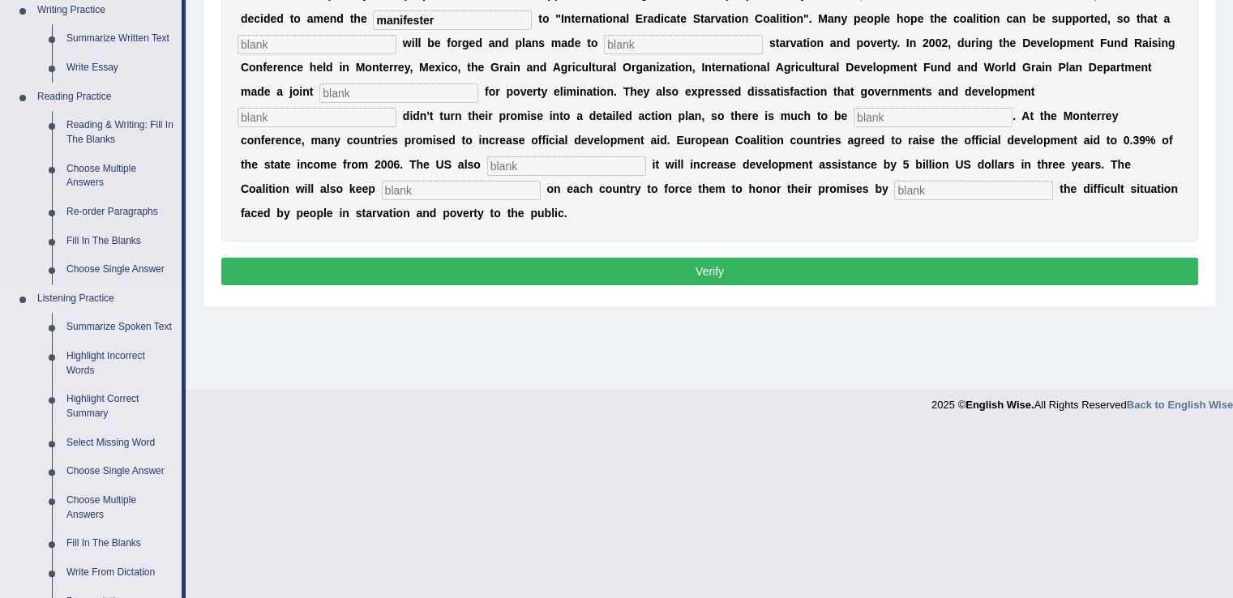
click at [131, 327] on link "Summarize Spoken Text" at bounding box center [120, 327] width 122 height 29
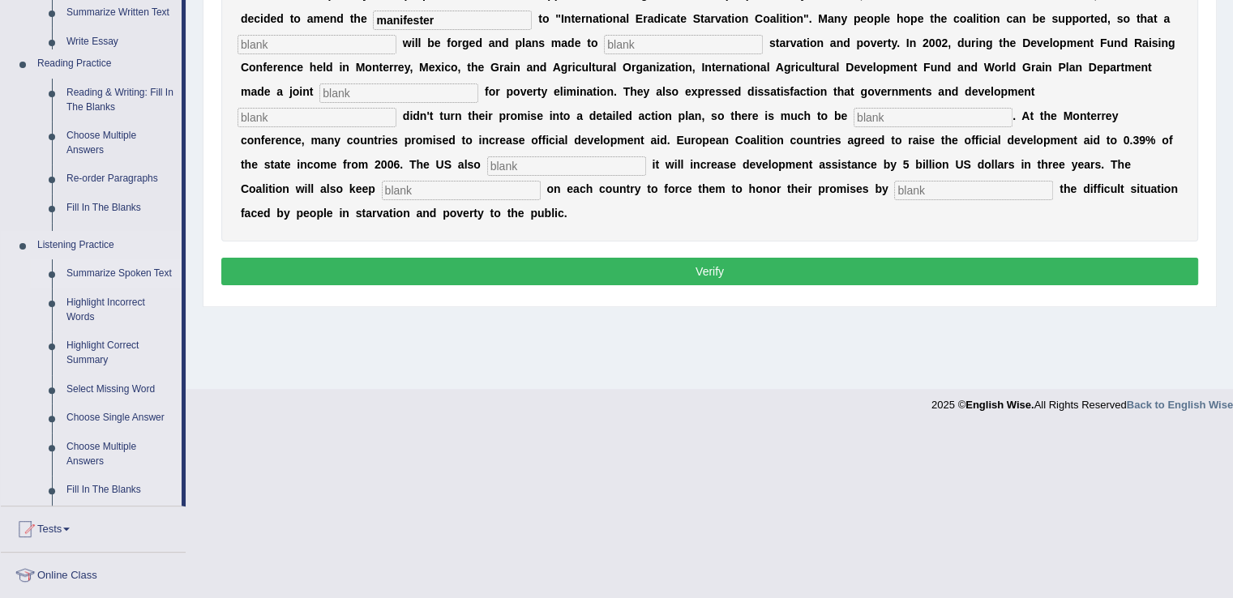
scroll to position [412, 0]
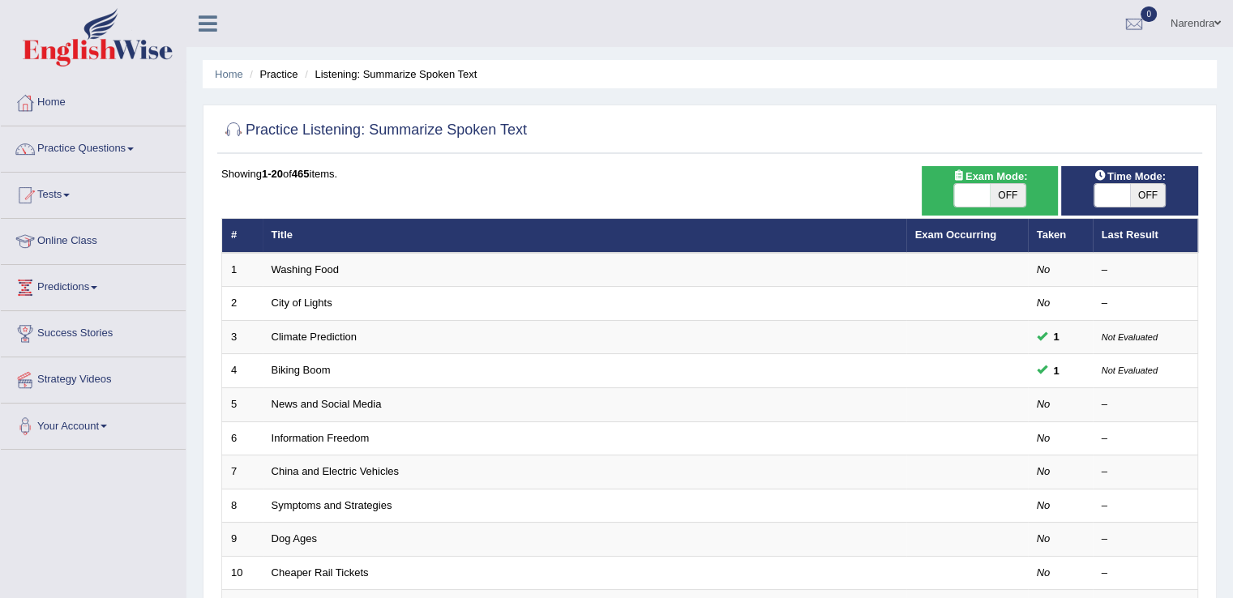
click at [626, 180] on div "Showing 1-20 of 465 items." at bounding box center [709, 173] width 977 height 15
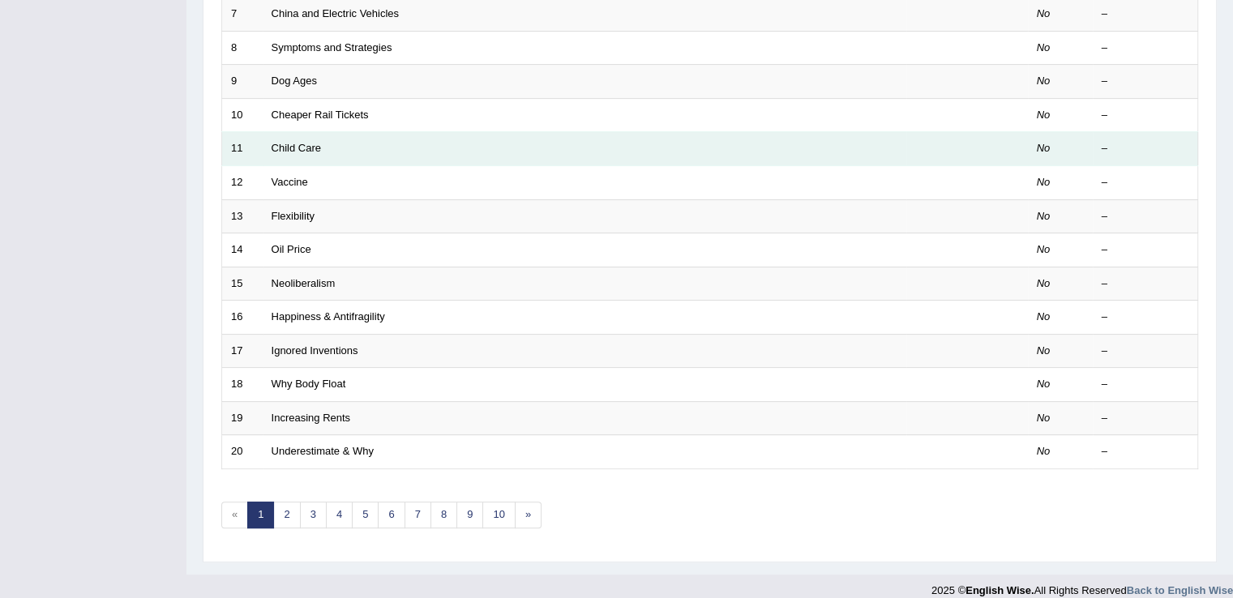
scroll to position [470, 0]
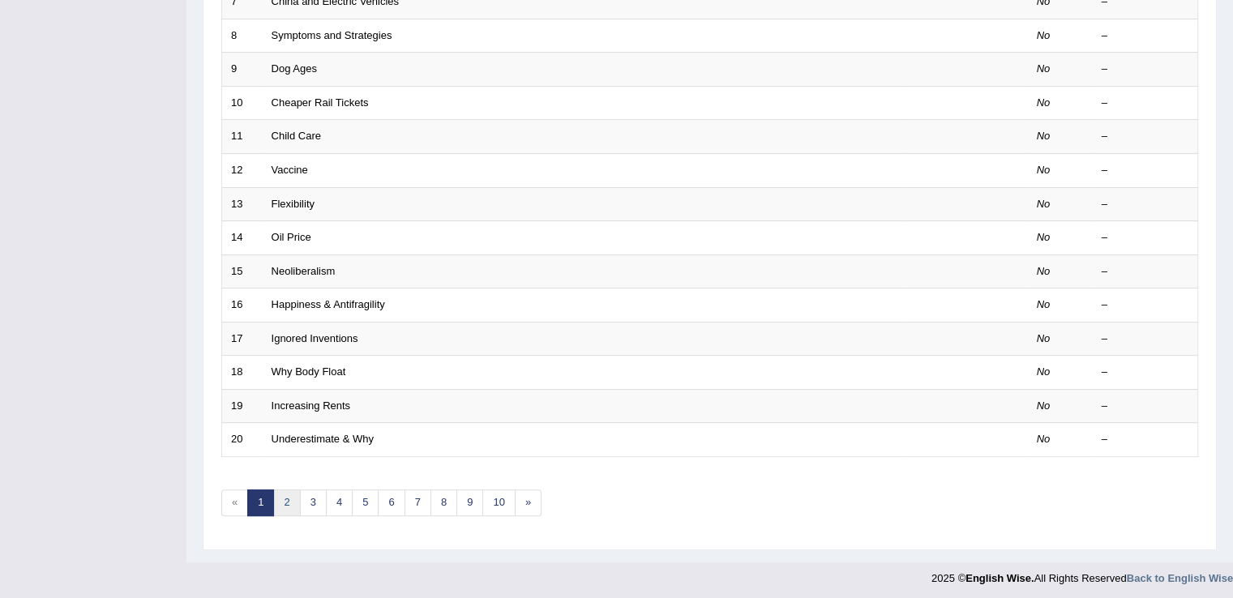
click at [288, 492] on link "2" at bounding box center [286, 503] width 27 height 27
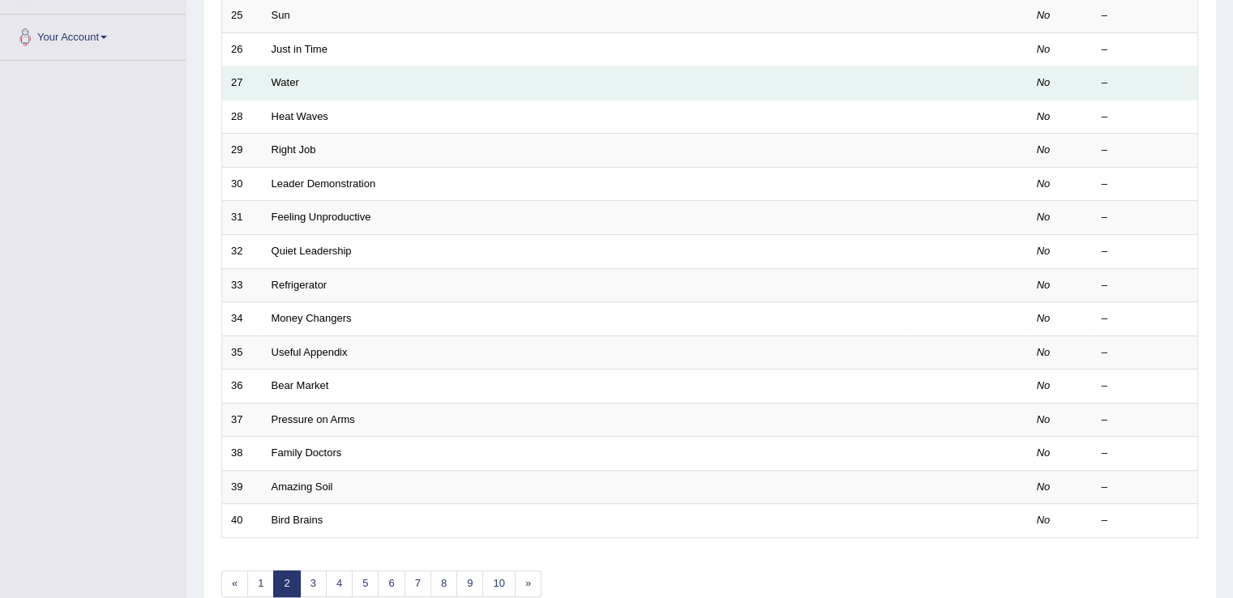
scroll to position [421, 0]
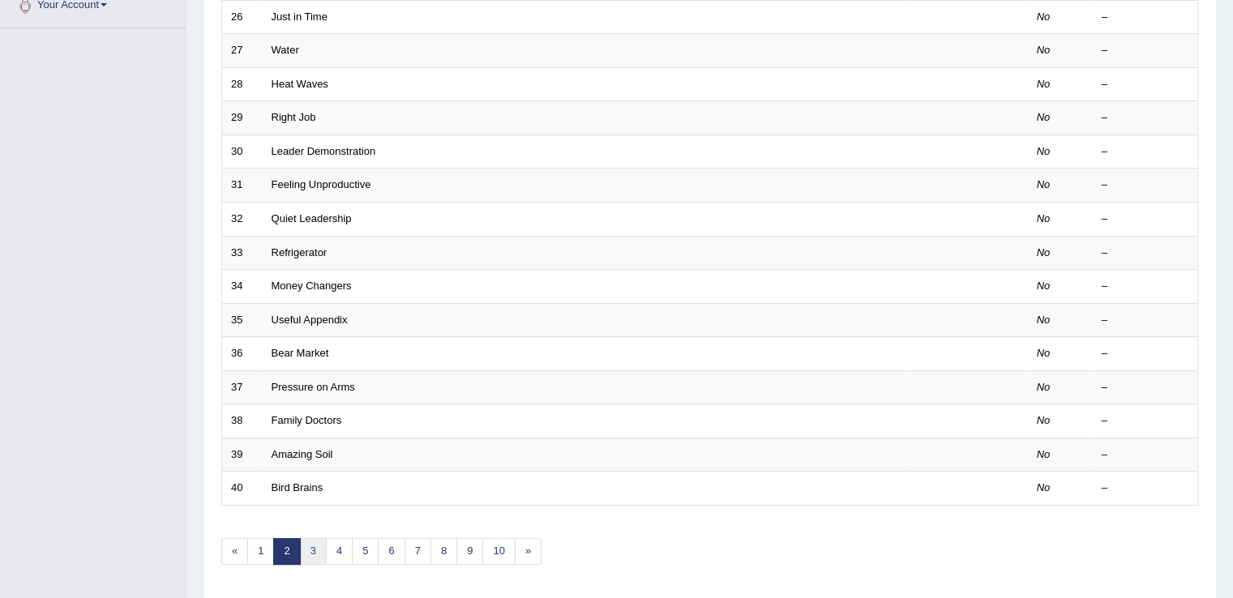
click at [311, 544] on link "3" at bounding box center [313, 551] width 27 height 27
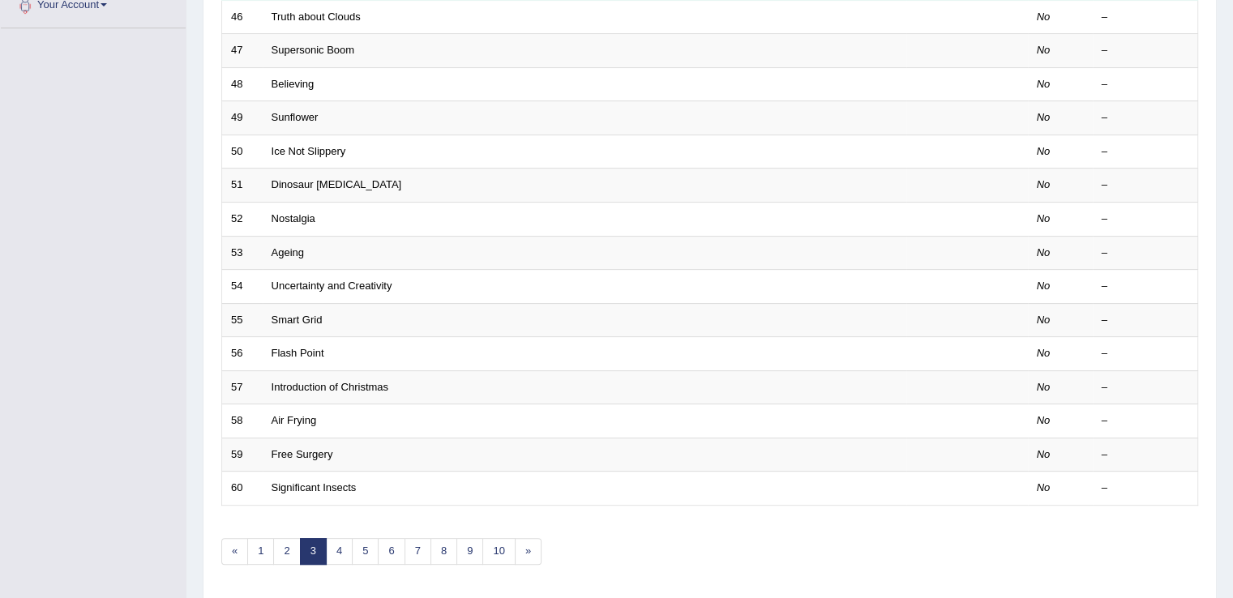
scroll to position [454, 0]
